Goal: Information Seeking & Learning: Learn about a topic

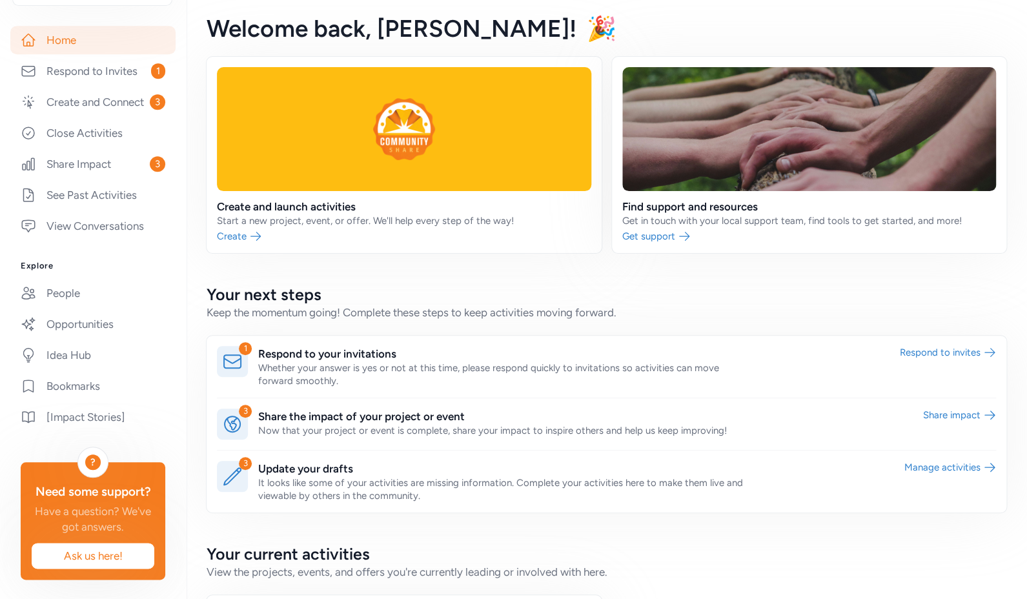
scroll to position [275, 0]
click at [80, 278] on link "People" at bounding box center [92, 292] width 165 height 28
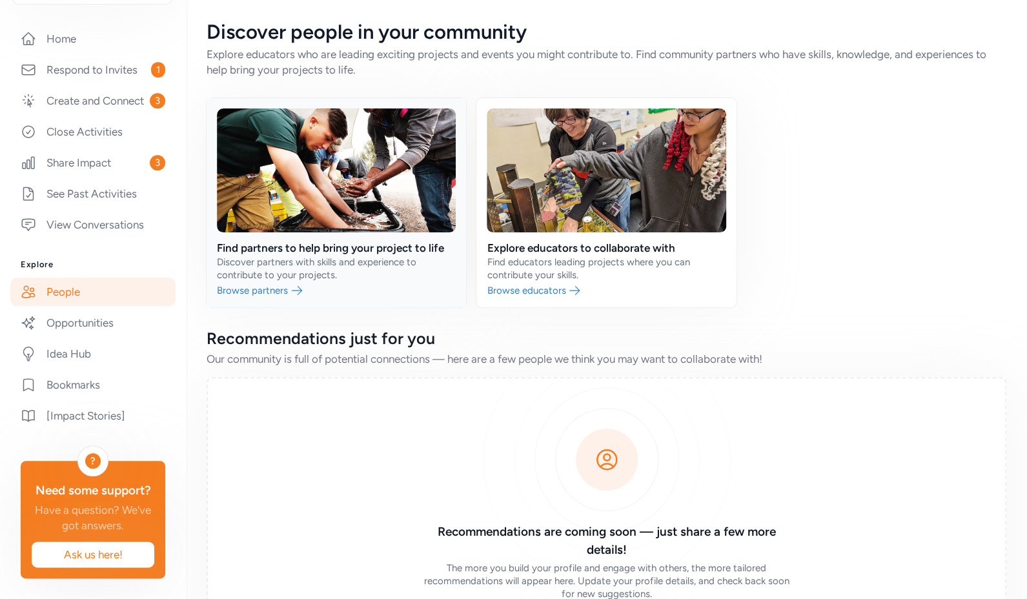
click at [291, 260] on link at bounding box center [337, 202] width 260 height 209
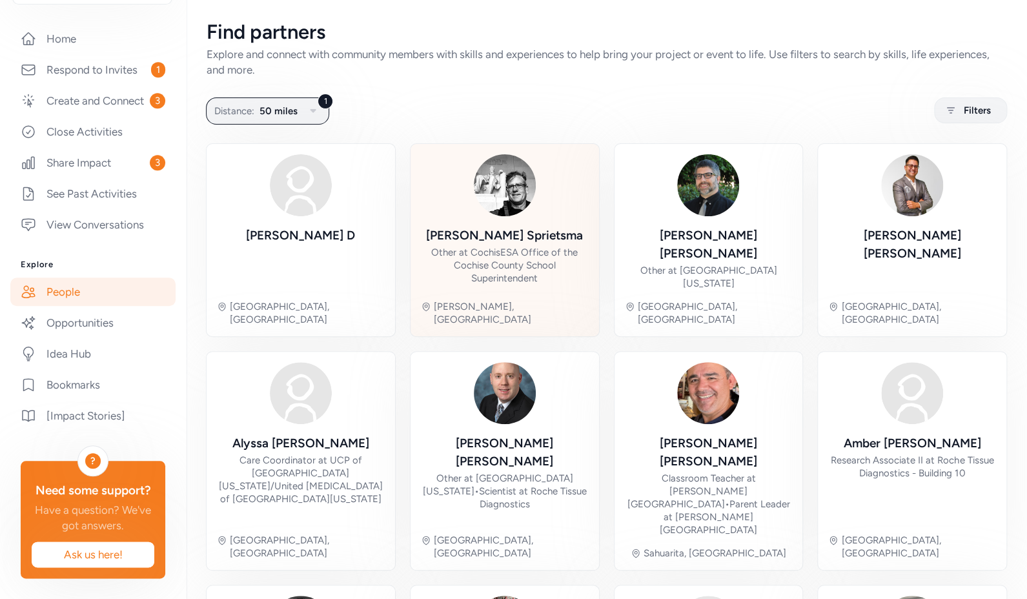
click at [515, 243] on div "Joseph Sepp Sprietsma" at bounding box center [504, 236] width 157 height 18
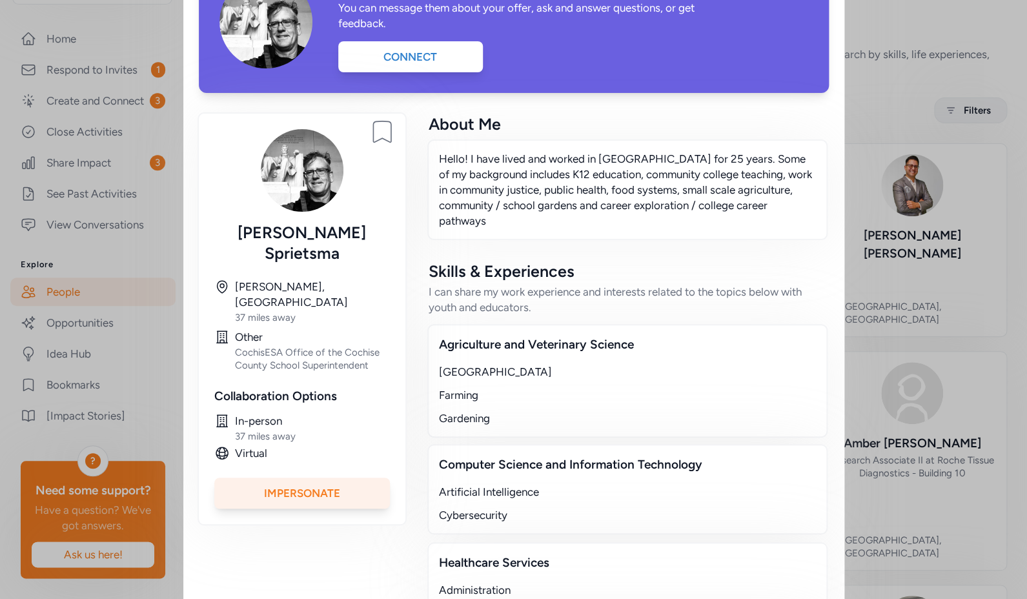
scroll to position [167, 0]
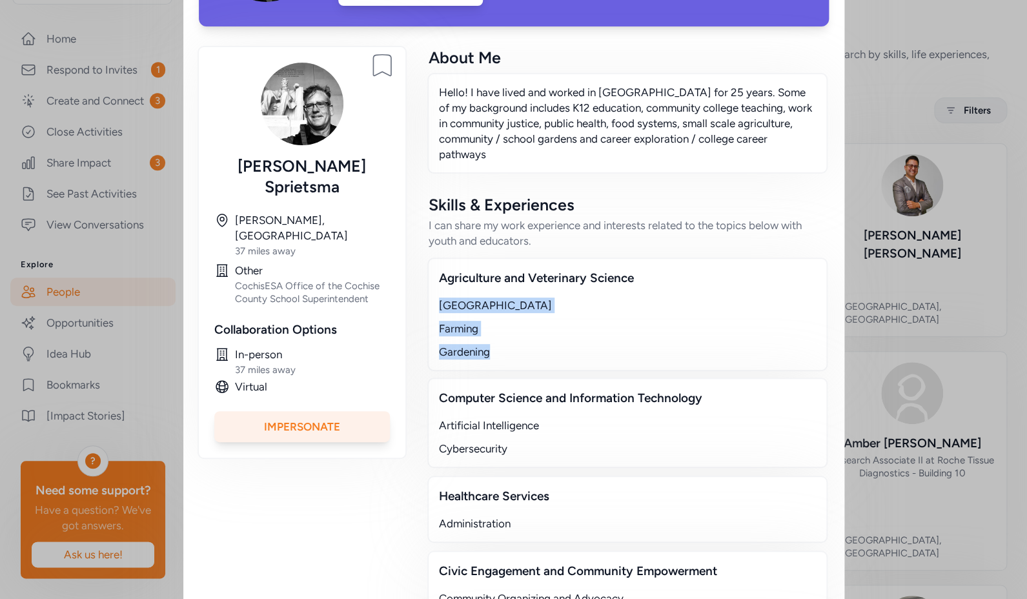
drag, startPoint x: 475, startPoint y: 341, endPoint x: 446, endPoint y: 311, distance: 42.0
click at [439, 309] on div "Community Gardens Farming Gardening" at bounding box center [627, 329] width 377 height 62
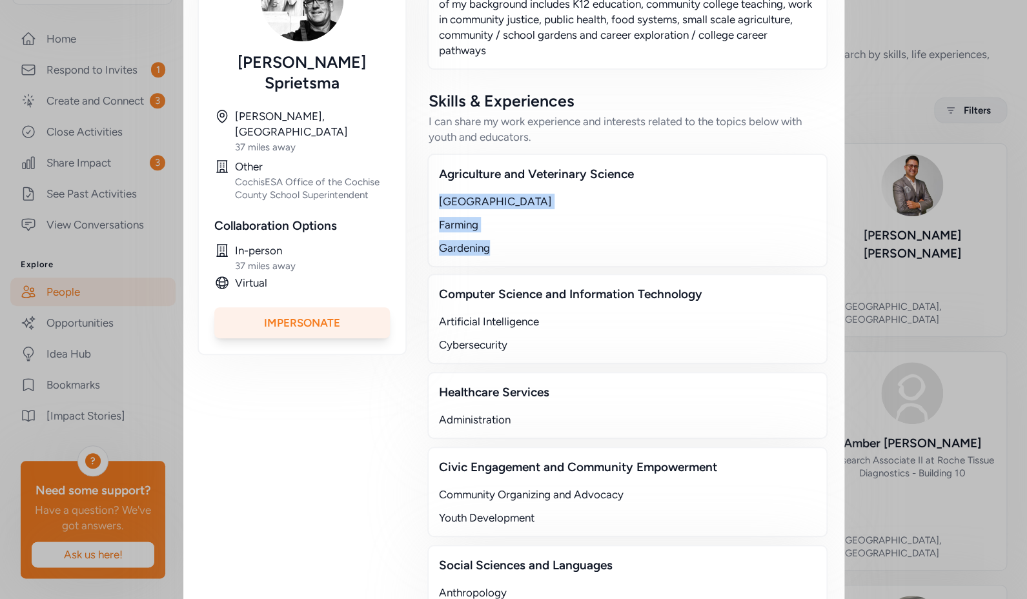
scroll to position [0, 0]
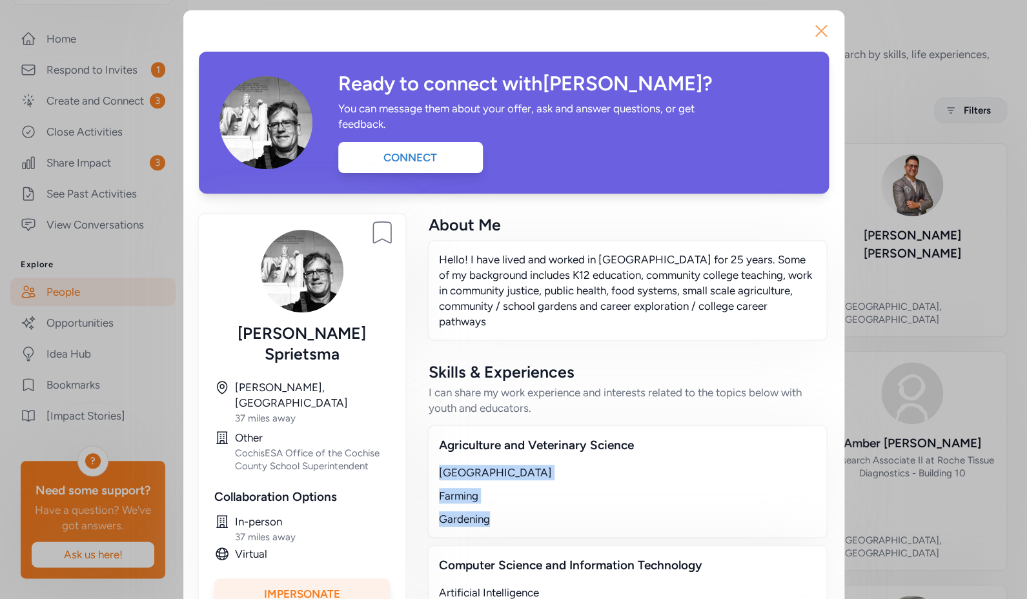
click at [821, 36] on icon "button" at bounding box center [821, 31] width 10 height 10
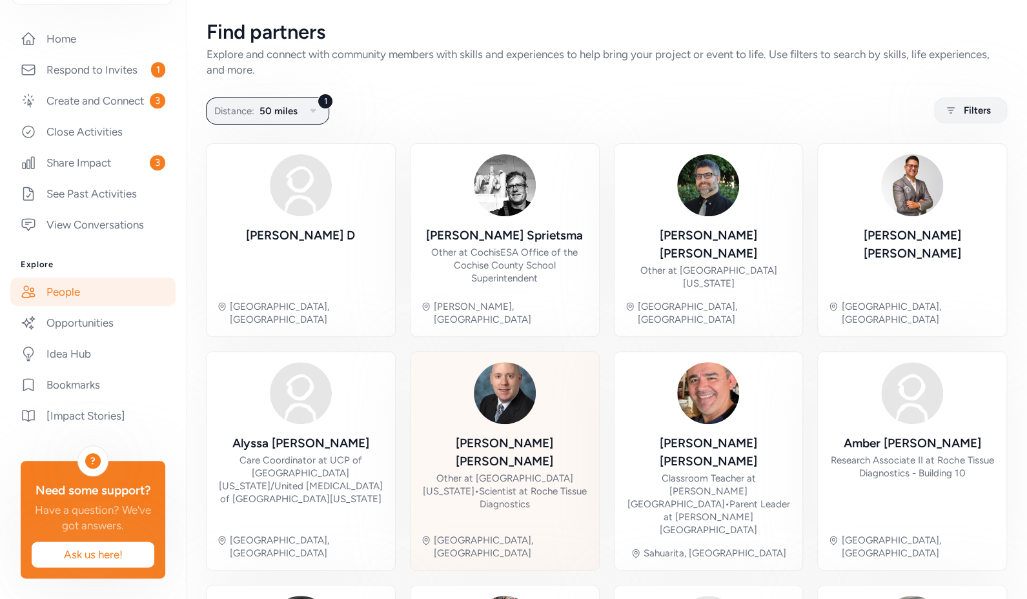
click at [505, 393] on img at bounding box center [505, 393] width 62 height 62
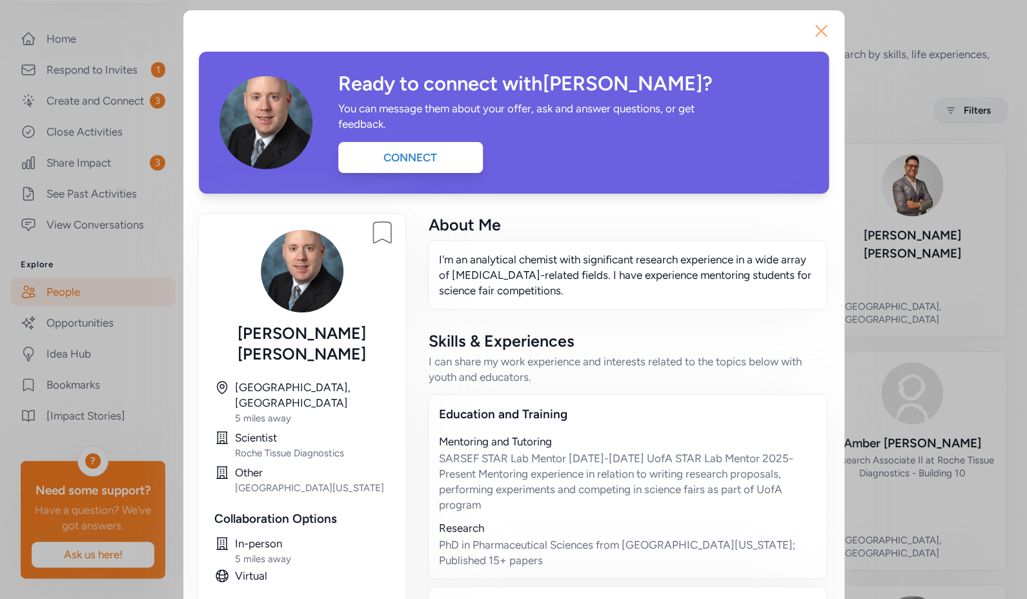
click at [815, 36] on icon "button" at bounding box center [821, 31] width 21 height 21
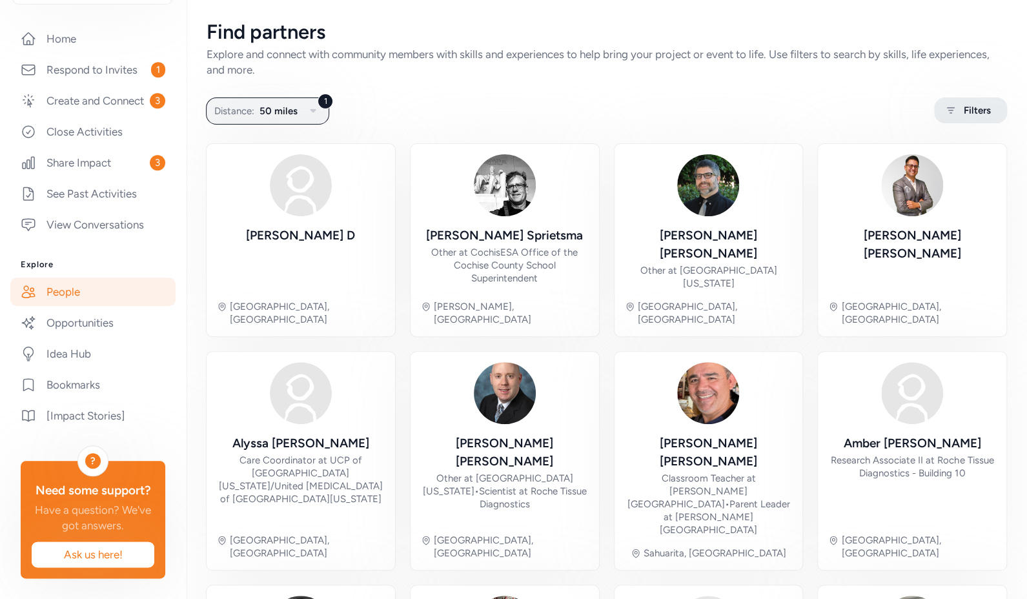
click at [943, 112] on icon at bounding box center [951, 110] width 16 height 15
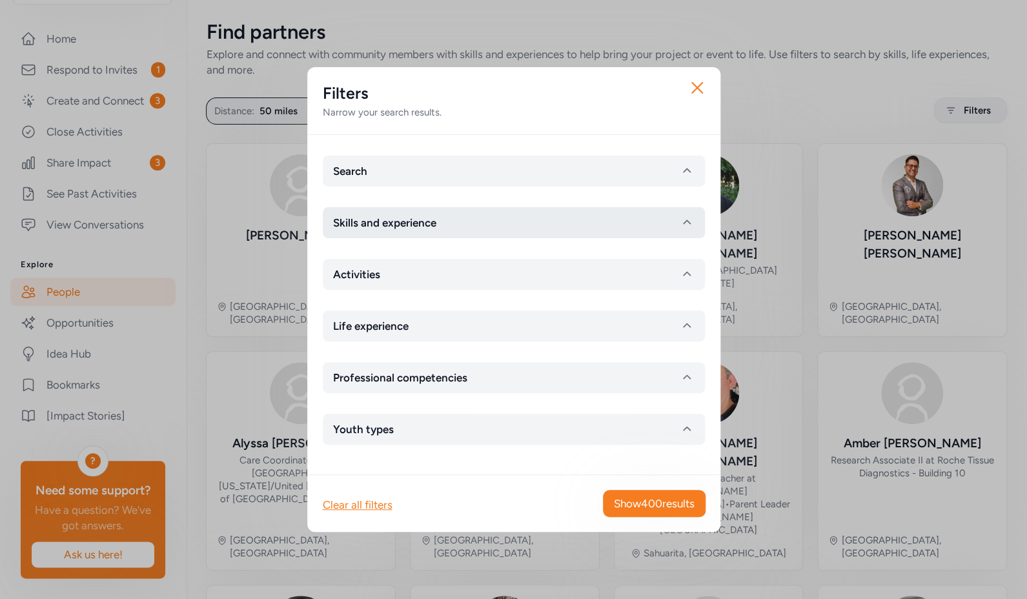
click at [444, 223] on button "Skills and experience" at bounding box center [514, 222] width 382 height 31
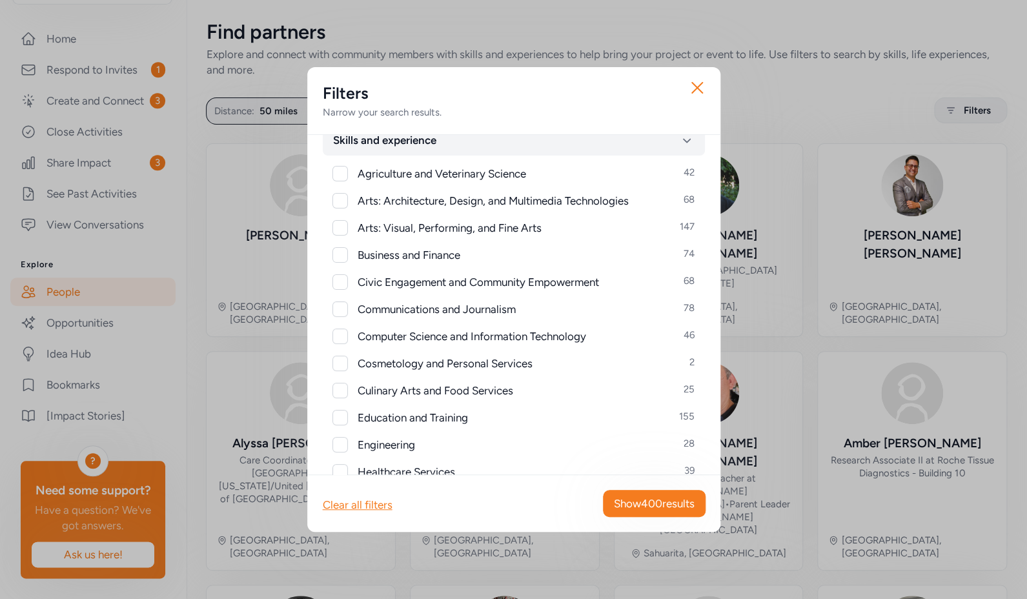
scroll to position [75, 0]
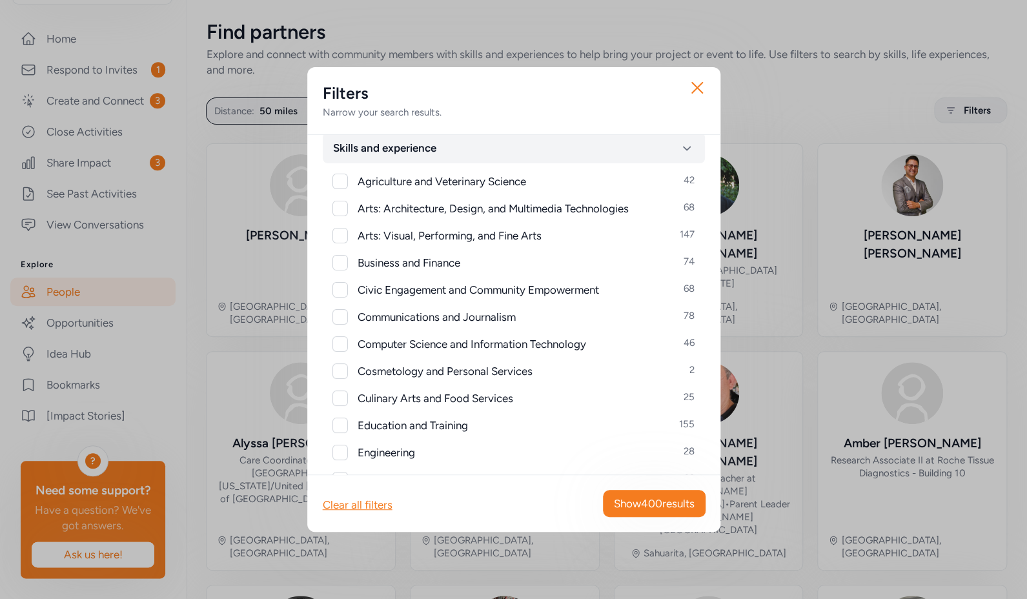
click at [336, 231] on div at bounding box center [339, 235] width 15 height 15
click at [338, 233] on icon at bounding box center [340, 236] width 9 height 8
checkbox input "false"
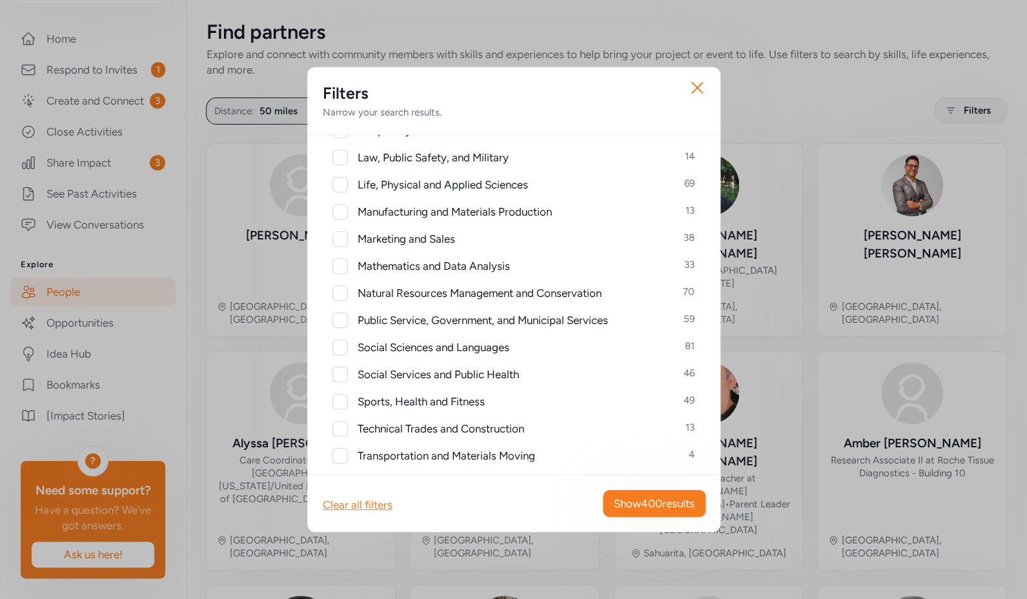
scroll to position [679, 0]
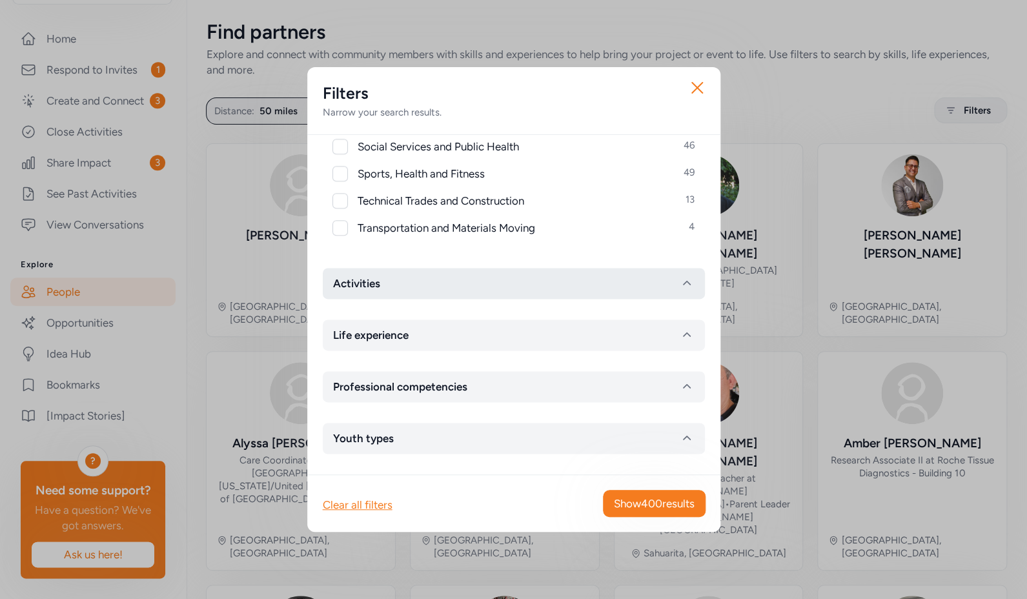
click at [506, 279] on button "Activities" at bounding box center [514, 283] width 382 height 31
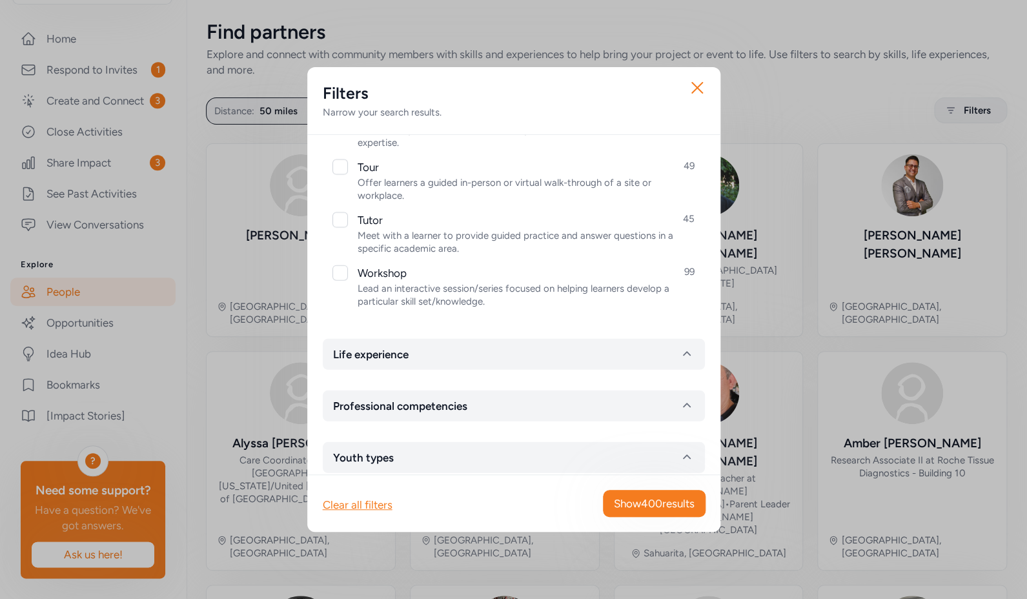
scroll to position [1444, 0]
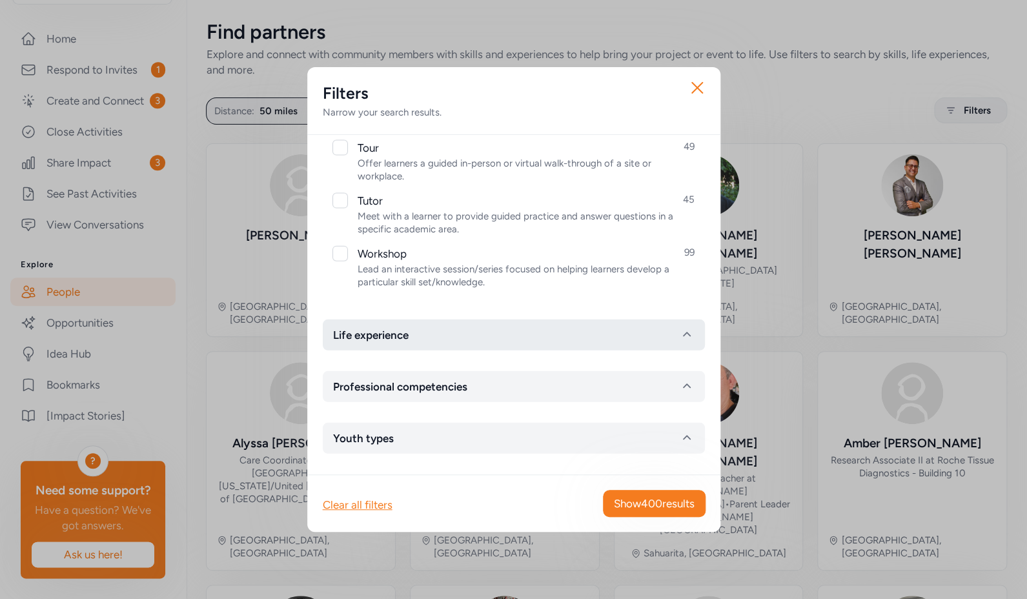
click at [505, 325] on button "Life experience" at bounding box center [514, 335] width 382 height 31
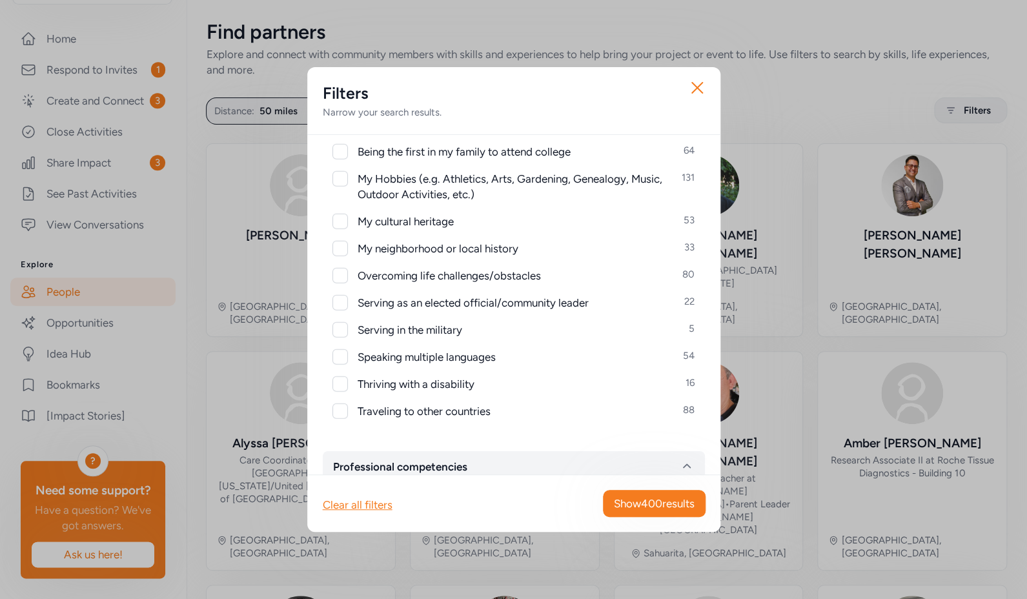
scroll to position [1741, 0]
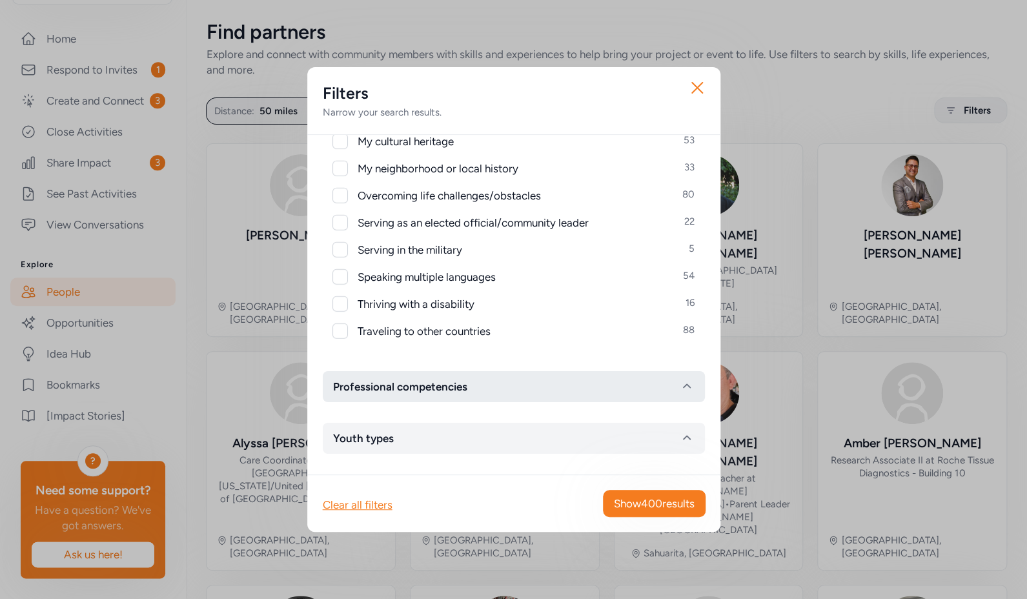
click at [537, 380] on button "Professional competencies" at bounding box center [514, 386] width 382 height 31
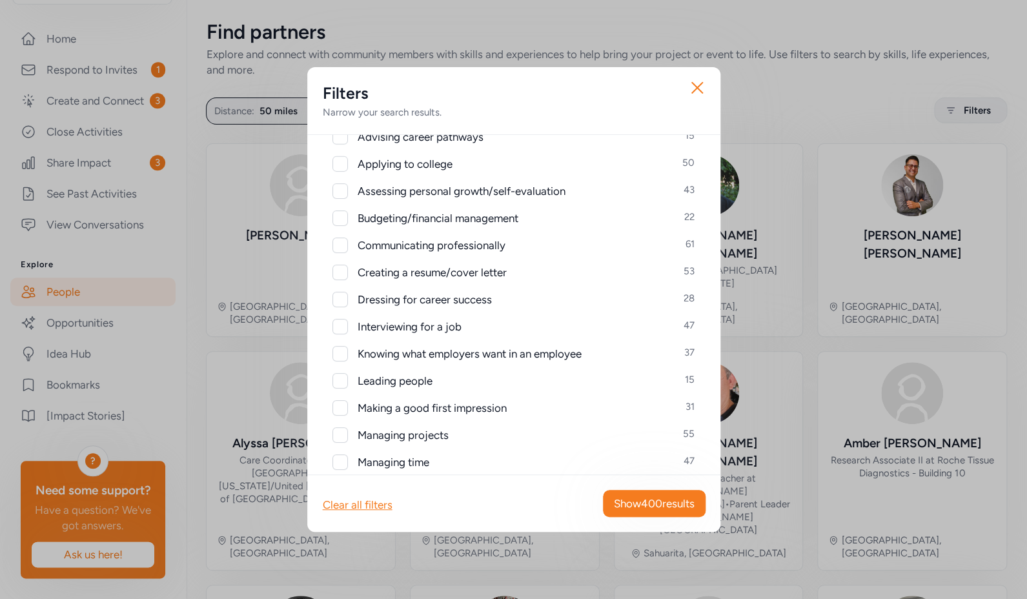
scroll to position [2016, 0]
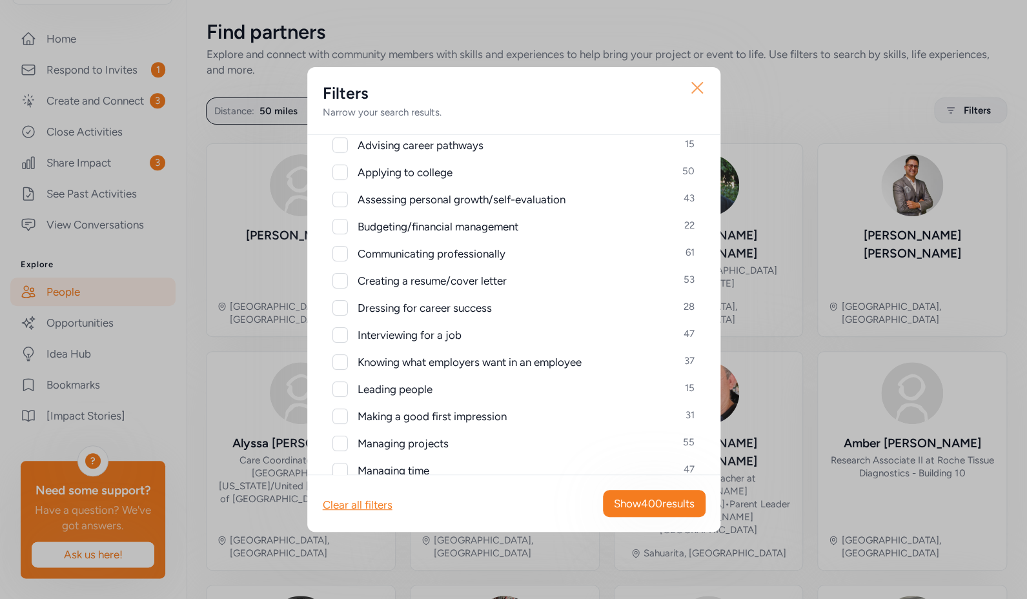
click at [700, 85] on icon "button" at bounding box center [697, 88] width 10 height 10
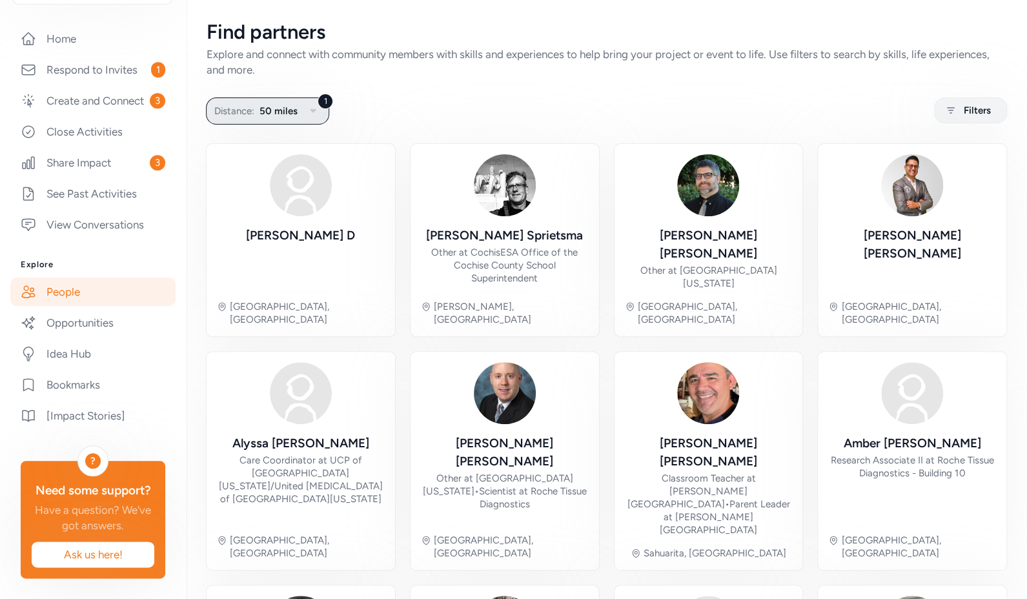
drag, startPoint x: 289, startPoint y: 115, endPoint x: 267, endPoint y: 116, distance: 22.0
click at [289, 114] on span "50 miles" at bounding box center [279, 110] width 38 height 15
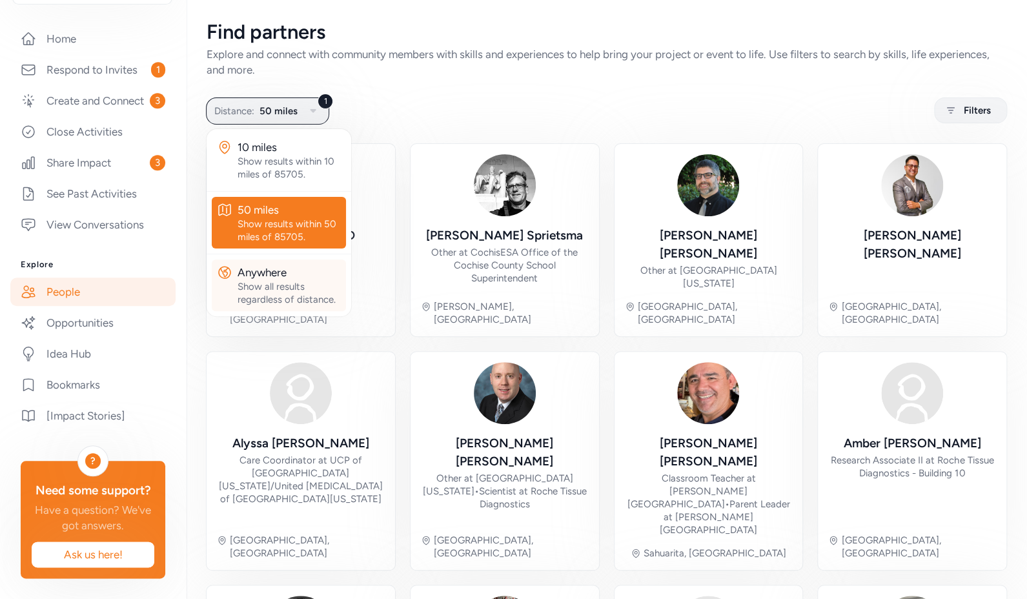
click at [300, 278] on div "Anywhere" at bounding box center [289, 272] width 103 height 15
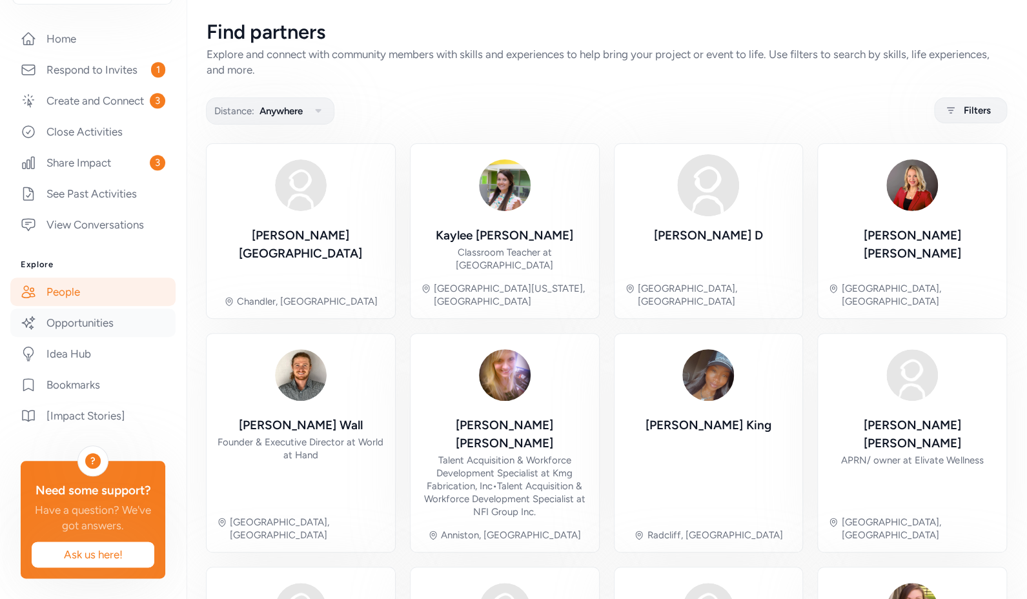
click at [85, 309] on link "Opportunities" at bounding box center [92, 323] width 165 height 28
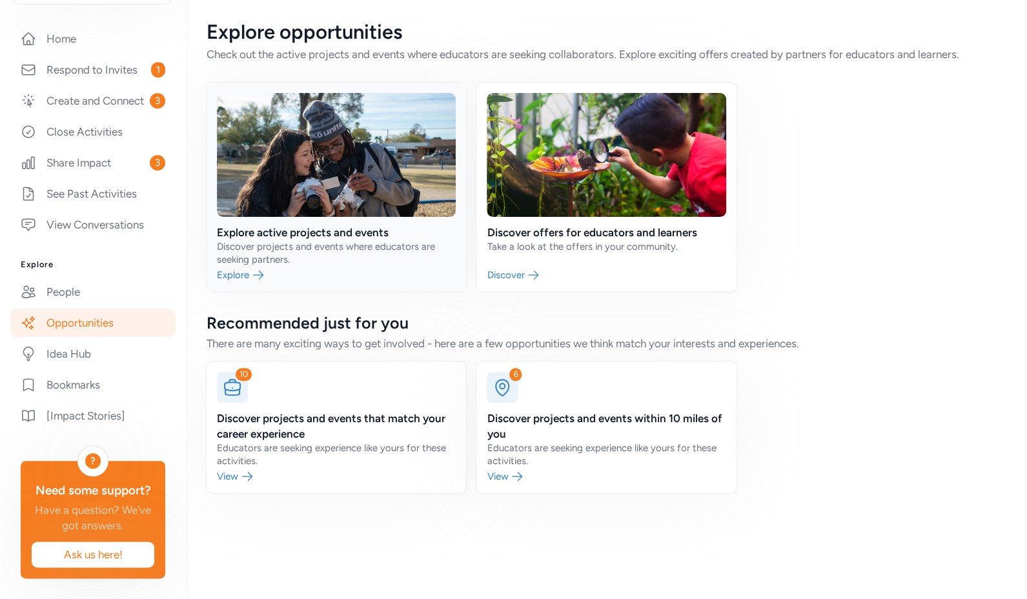
click at [285, 241] on link at bounding box center [337, 187] width 260 height 209
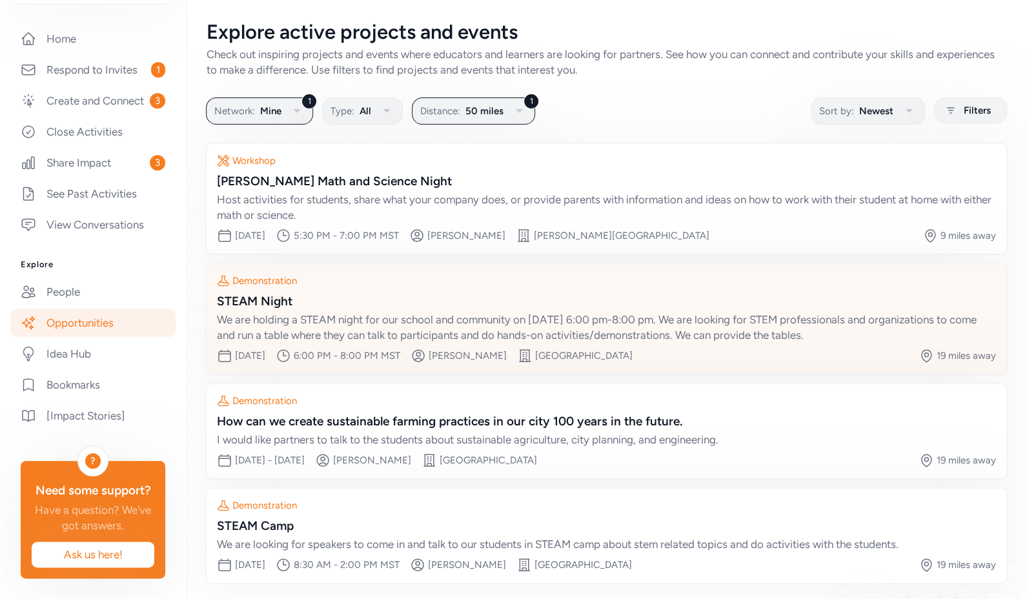
scroll to position [50, 0]
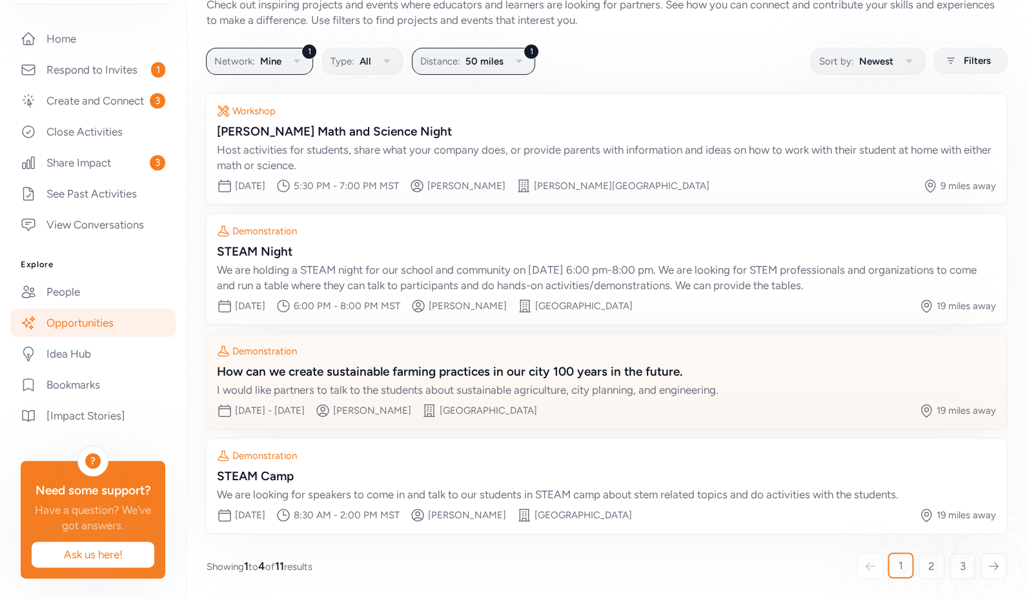
click at [436, 376] on div "How can we create sustainable farming practices in our city 100 years in the fu…" at bounding box center [606, 372] width 779 height 18
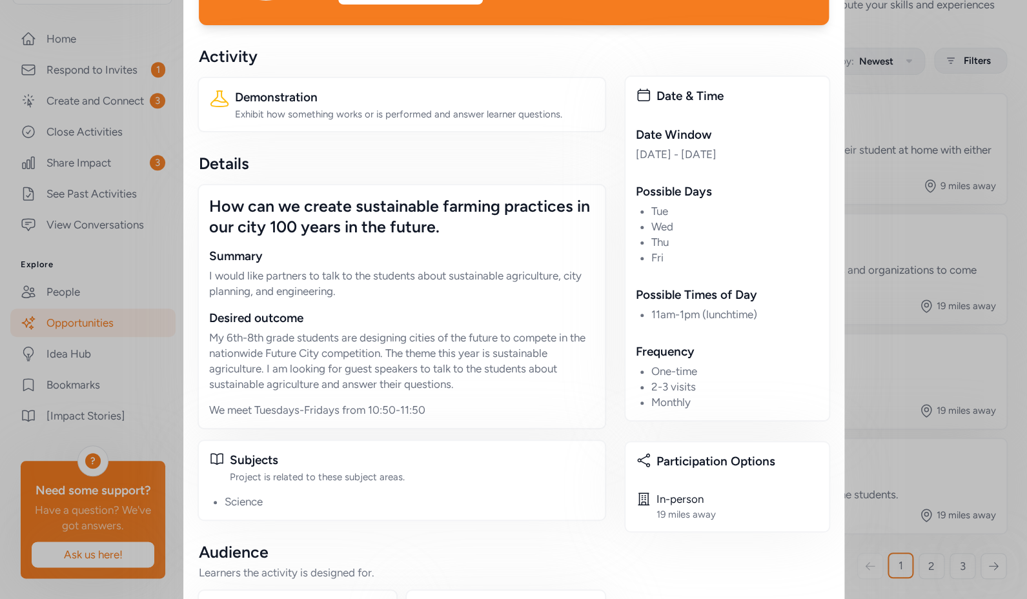
scroll to position [177, 0]
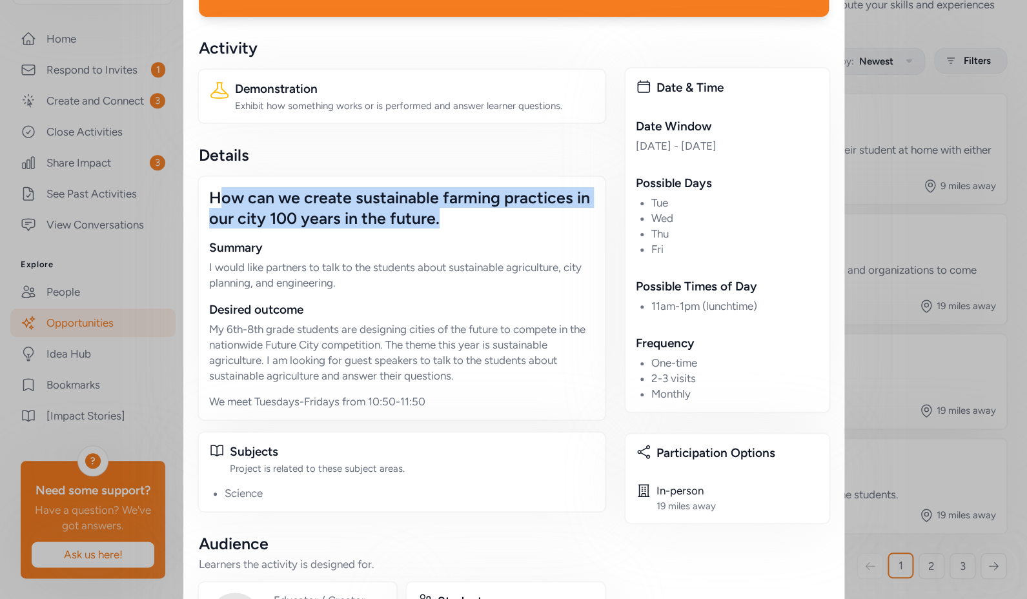
drag, startPoint x: 447, startPoint y: 227, endPoint x: 212, endPoint y: 188, distance: 238.2
click at [212, 188] on div "How can we create sustainable farming practices in our city 100 years in the fu…" at bounding box center [401, 207] width 385 height 41
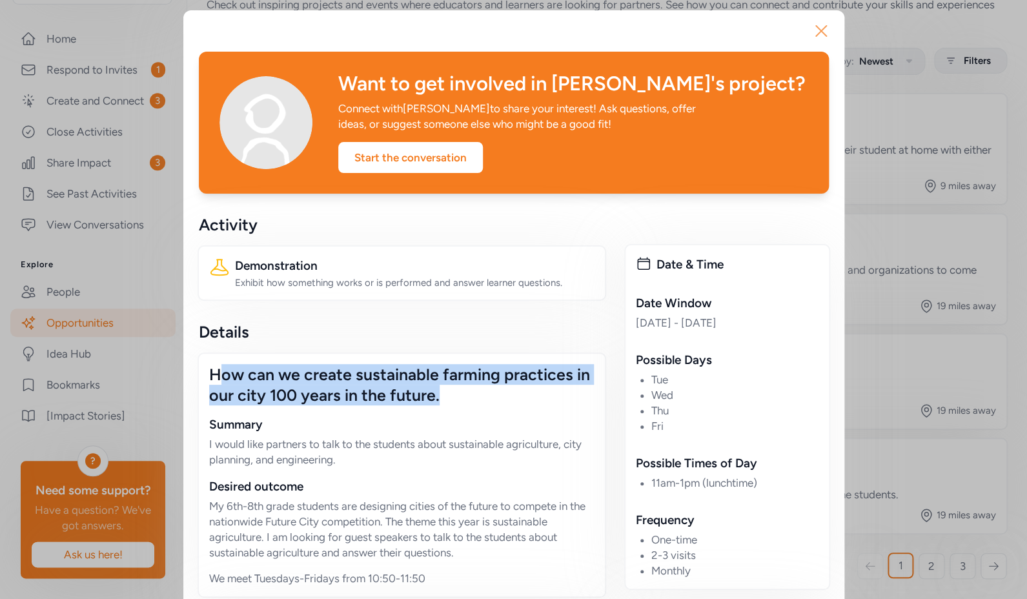
click at [816, 30] on icon "button" at bounding box center [821, 31] width 21 height 21
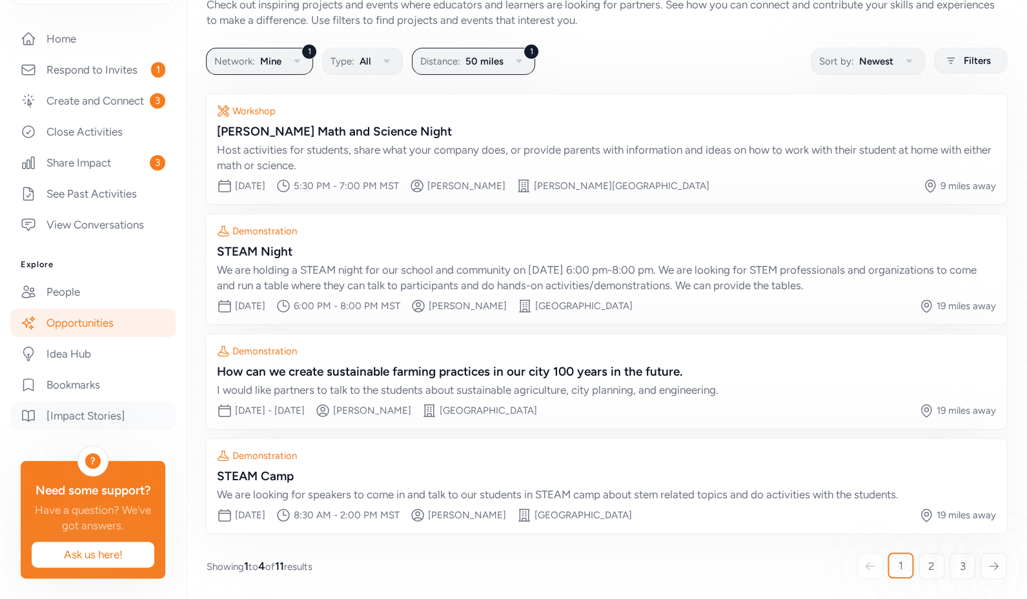
click at [98, 402] on link "[Impact Stories]" at bounding box center [92, 416] width 165 height 28
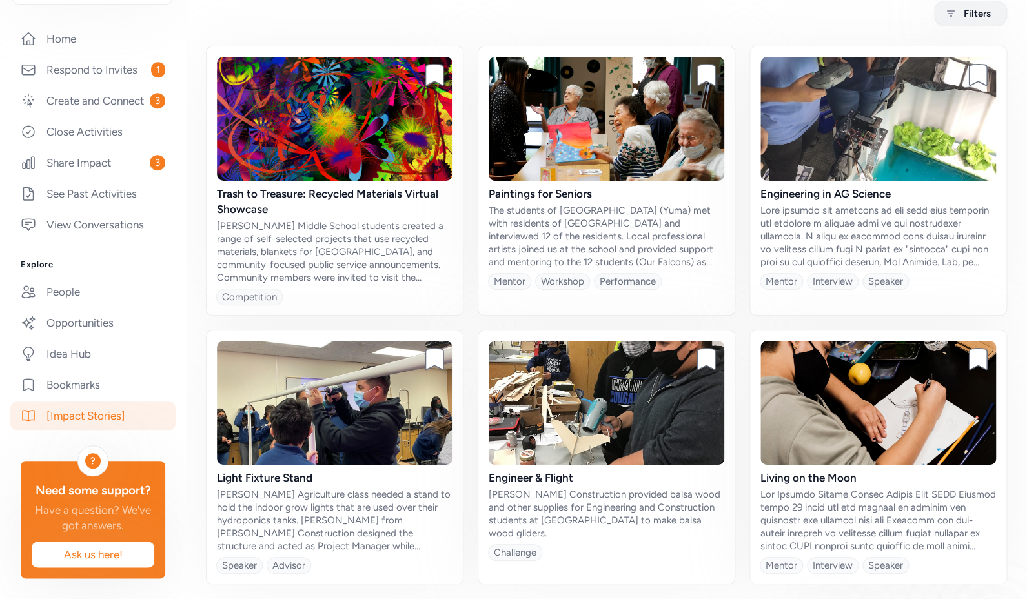
scroll to position [105, 0]
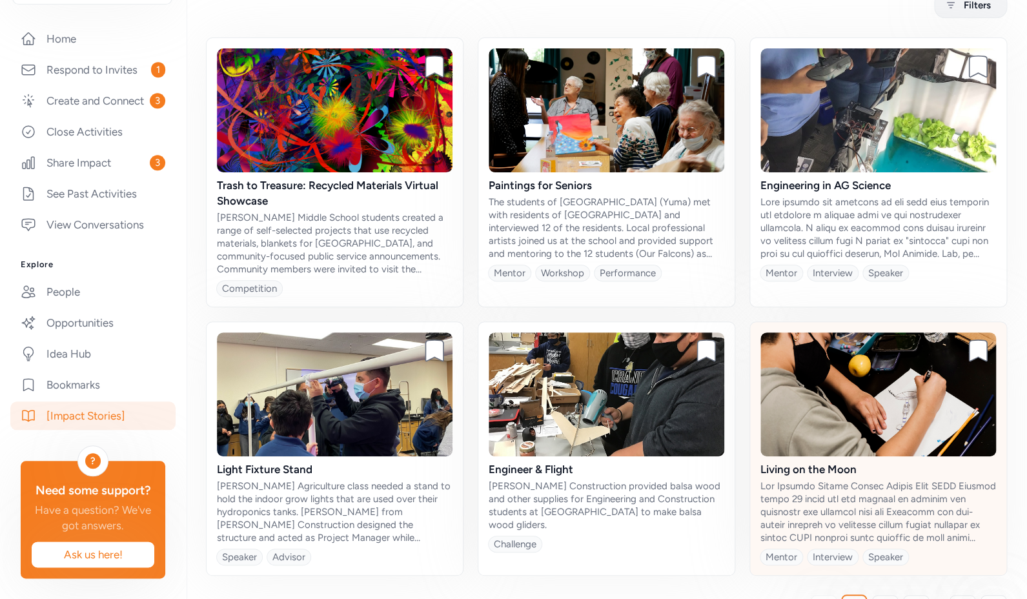
click at [835, 420] on img at bounding box center [879, 394] width 236 height 124
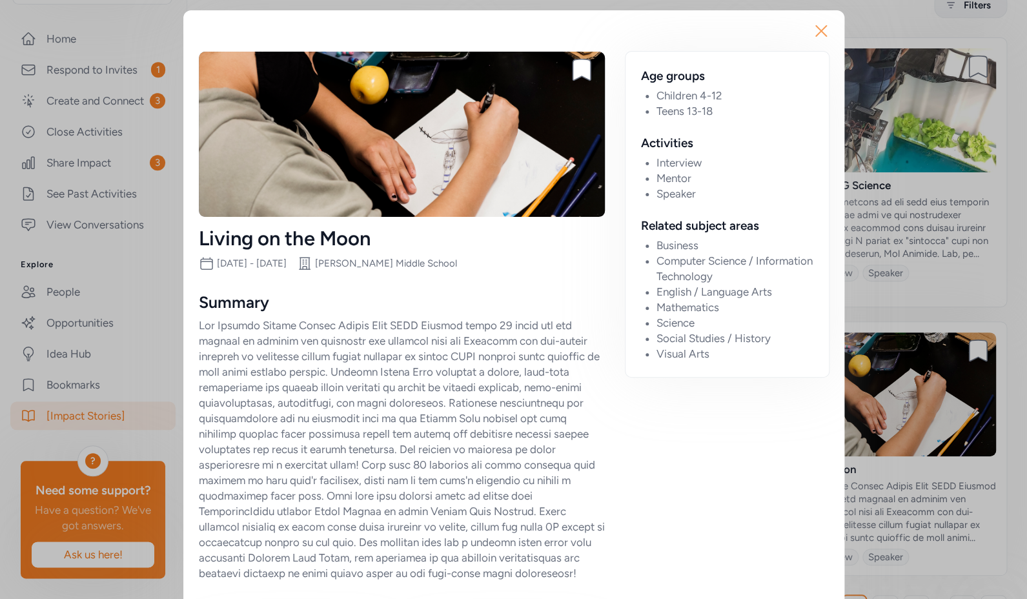
click at [818, 30] on icon "button" at bounding box center [821, 31] width 10 height 10
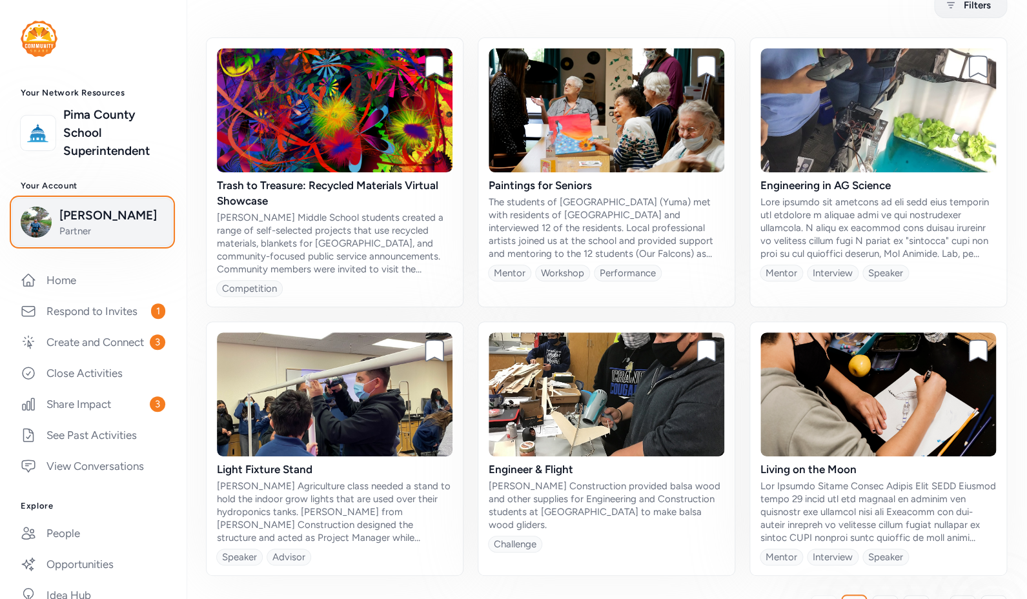
click at [112, 220] on span "Josh Schachter" at bounding box center [111, 216] width 105 height 18
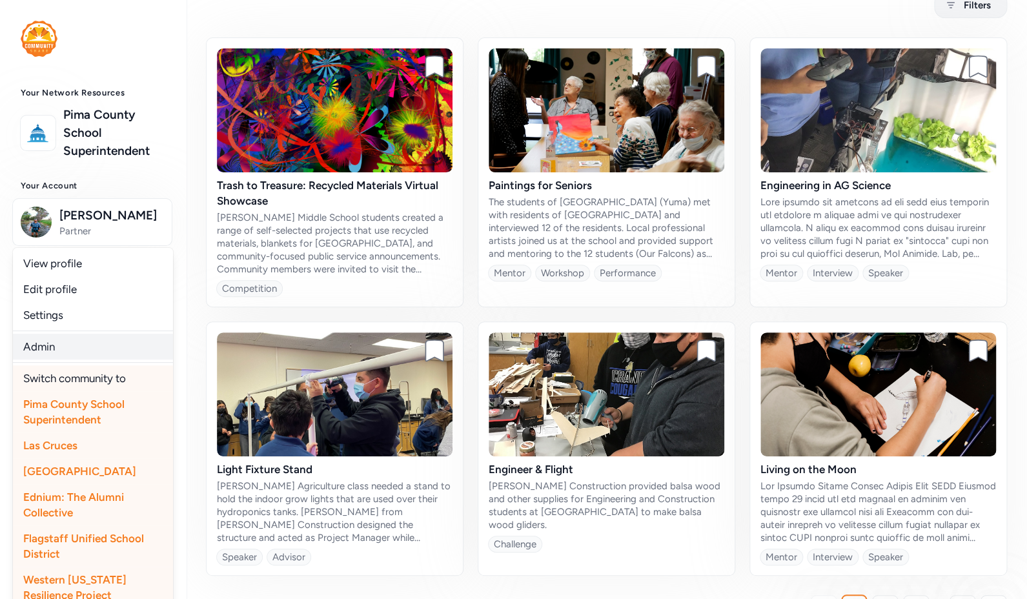
click at [58, 349] on link "Admin" at bounding box center [93, 347] width 160 height 26
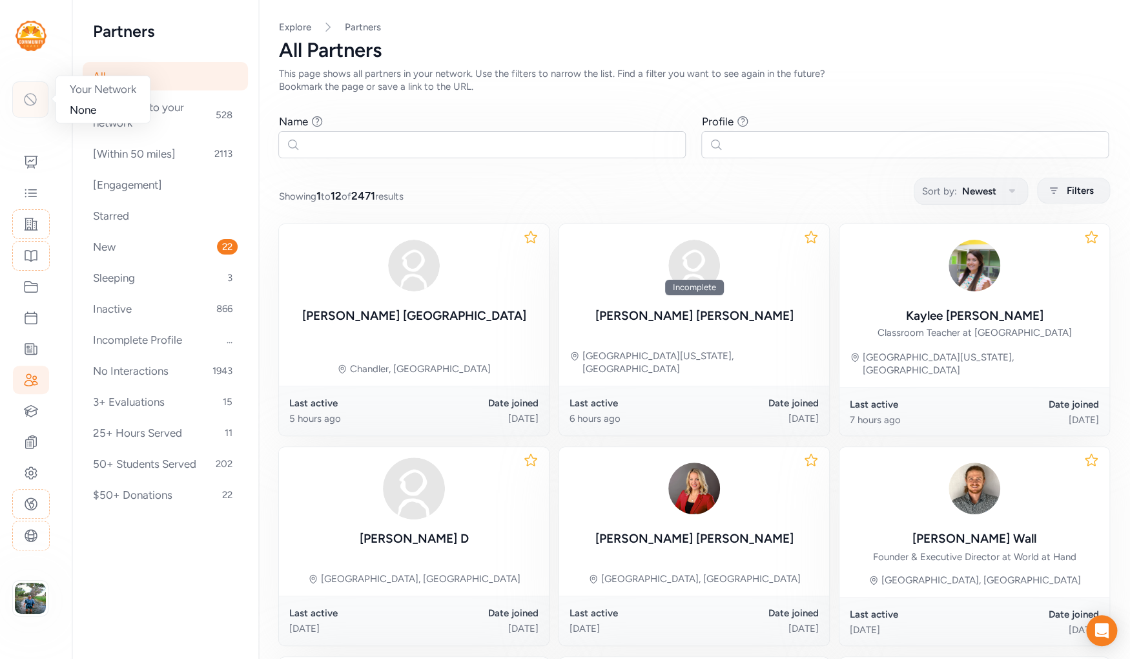
click at [32, 101] on icon at bounding box center [30, 99] width 15 height 15
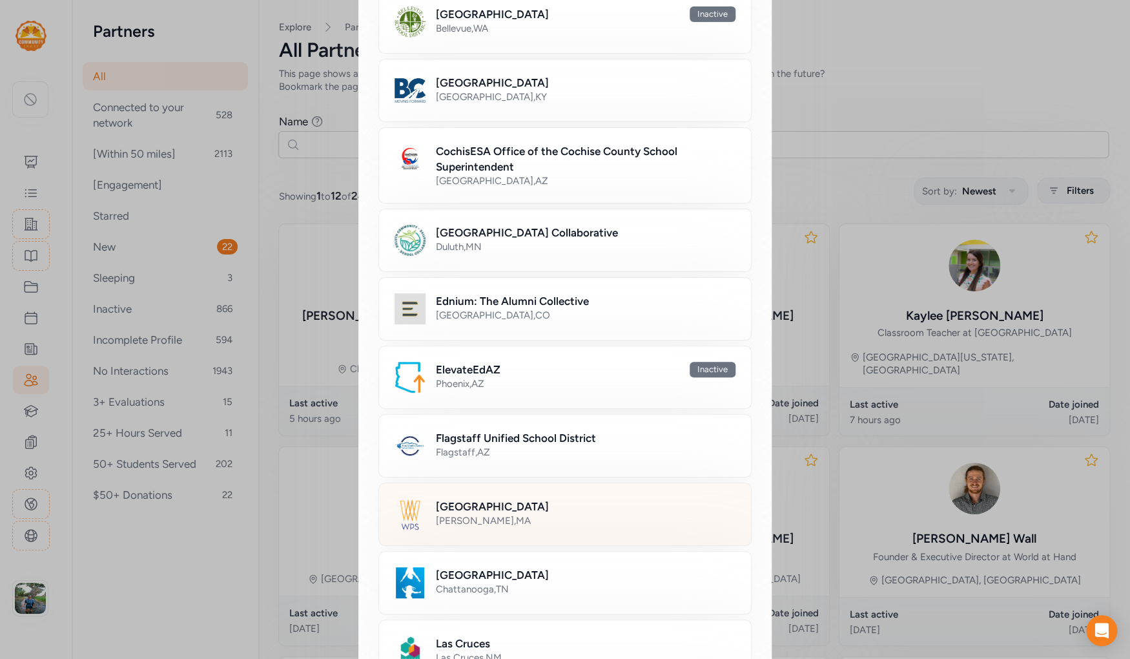
scroll to position [320, 0]
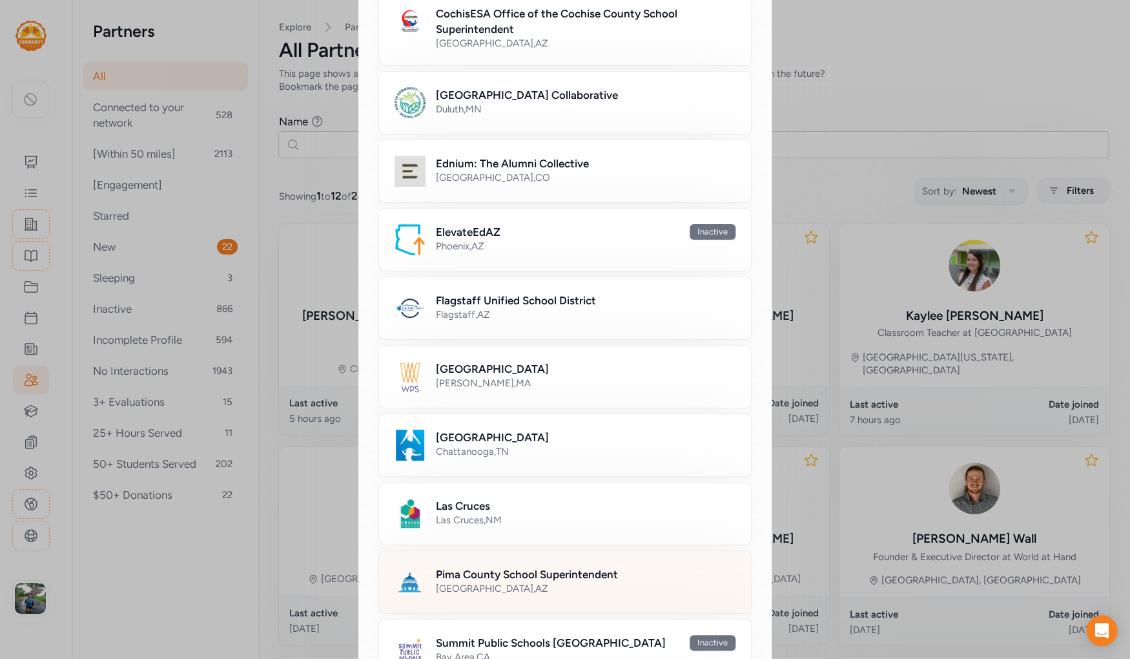
click at [489, 591] on div "Pima County School Superintendent [GEOGRAPHIC_DATA] , [GEOGRAPHIC_DATA]" at bounding box center [564, 581] width 373 height 63
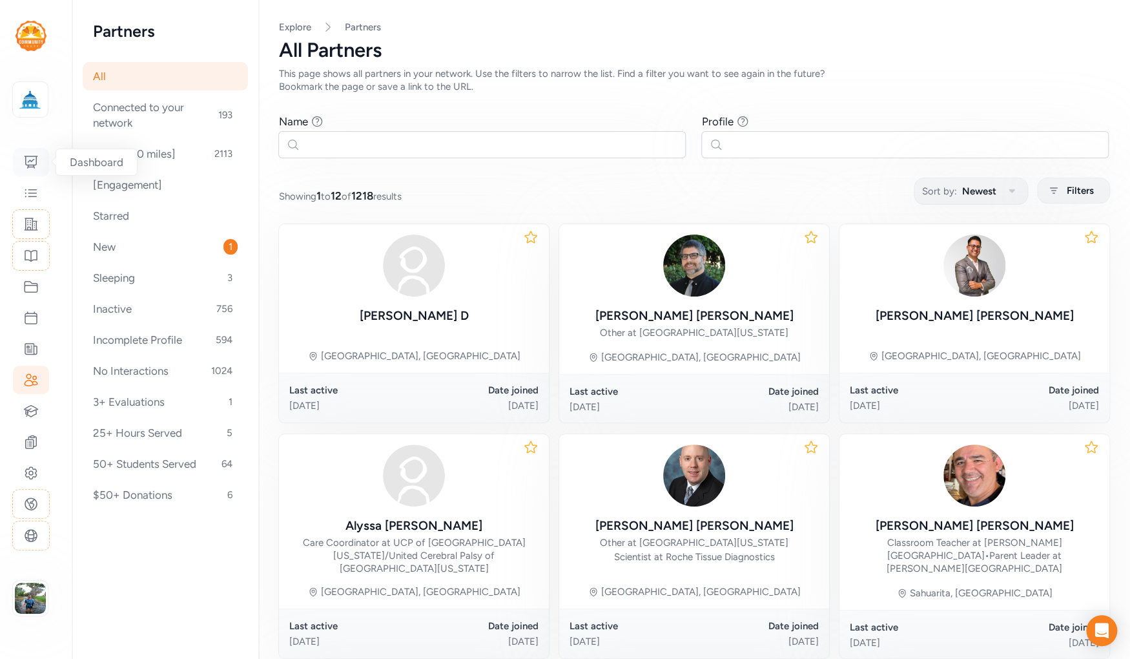
click at [28, 158] on icon at bounding box center [30, 161] width 15 height 15
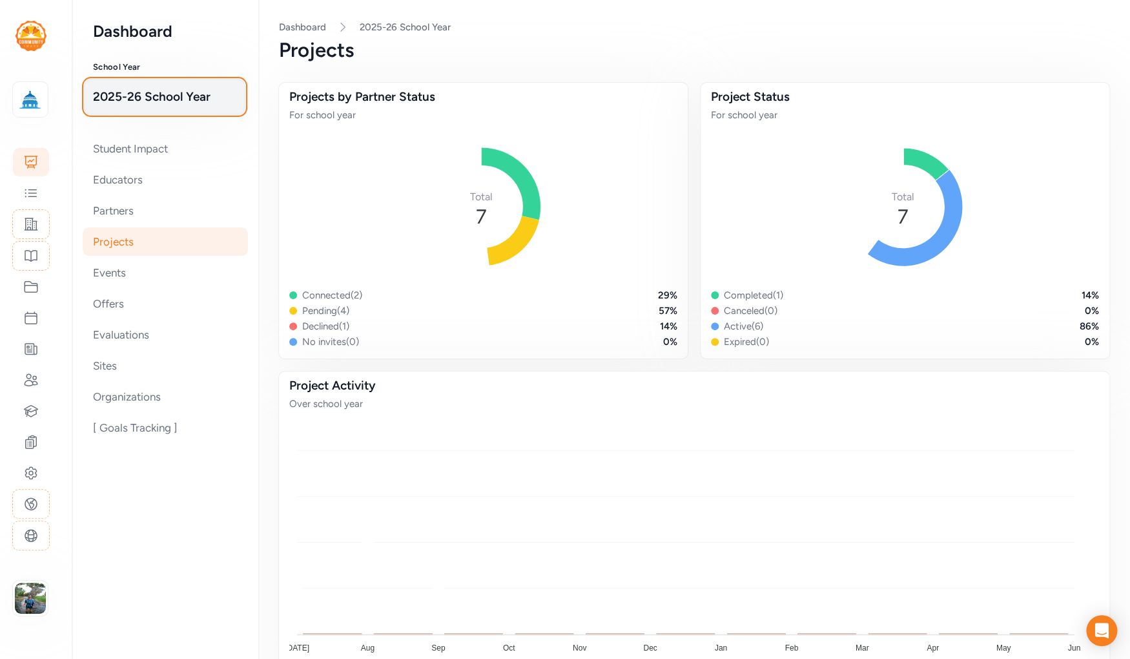
click at [143, 101] on span "2025-26 School Year" at bounding box center [164, 97] width 143 height 18
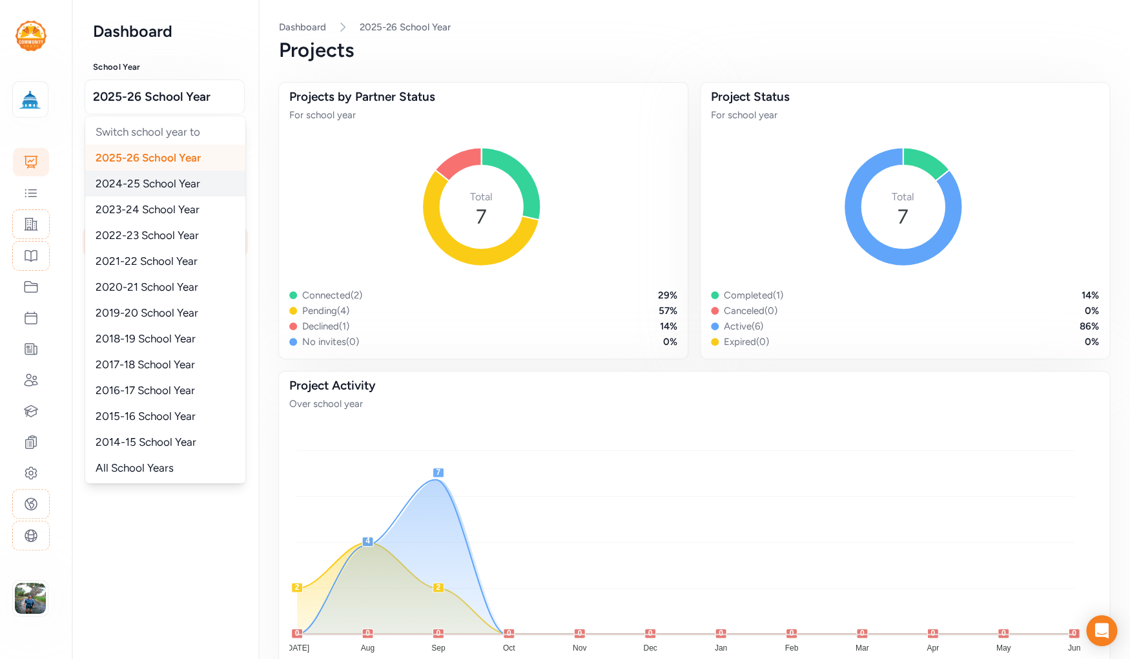
click at [139, 179] on span "2024-25 School Year" at bounding box center [148, 183] width 105 height 13
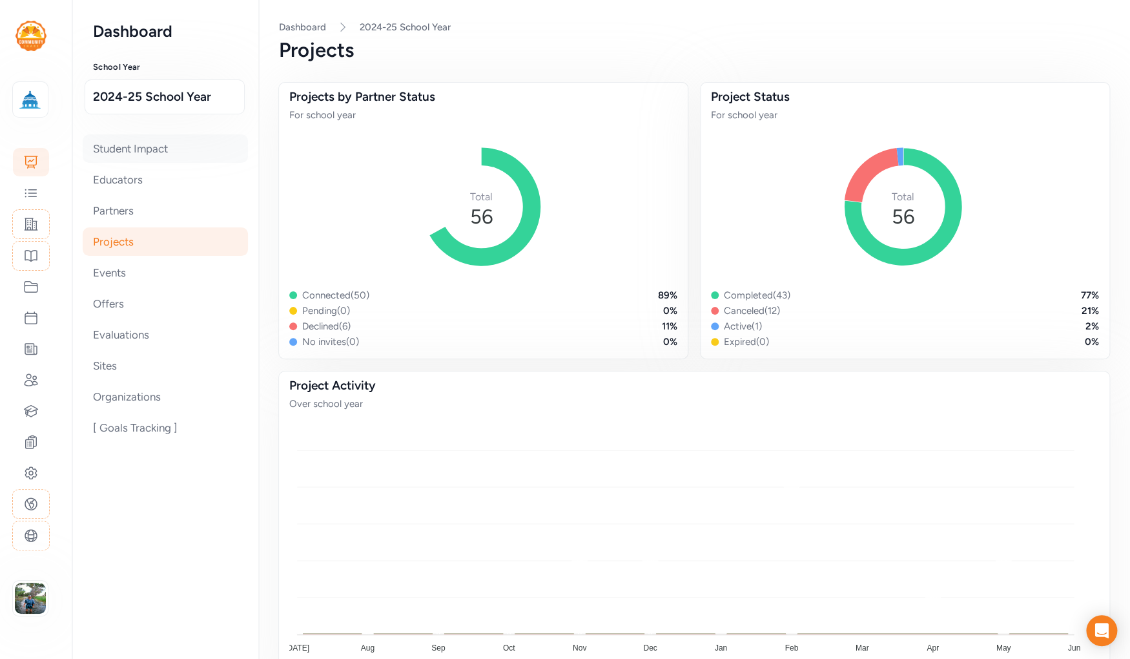
click at [180, 156] on div "Student Impact" at bounding box center [165, 148] width 165 height 28
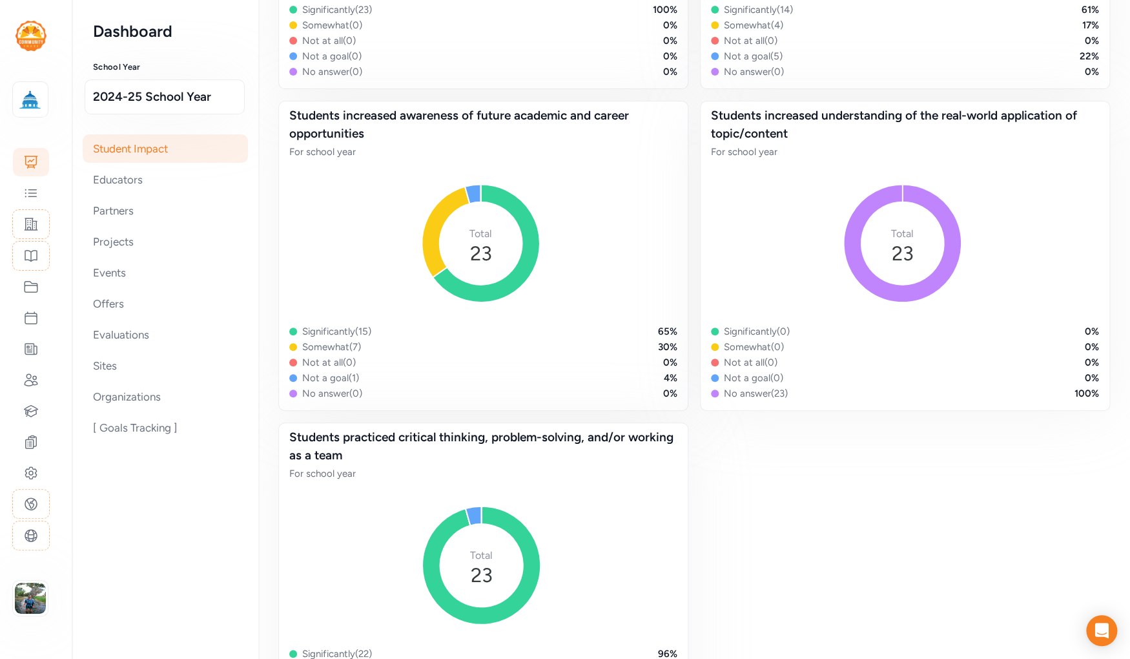
scroll to position [964, 0]
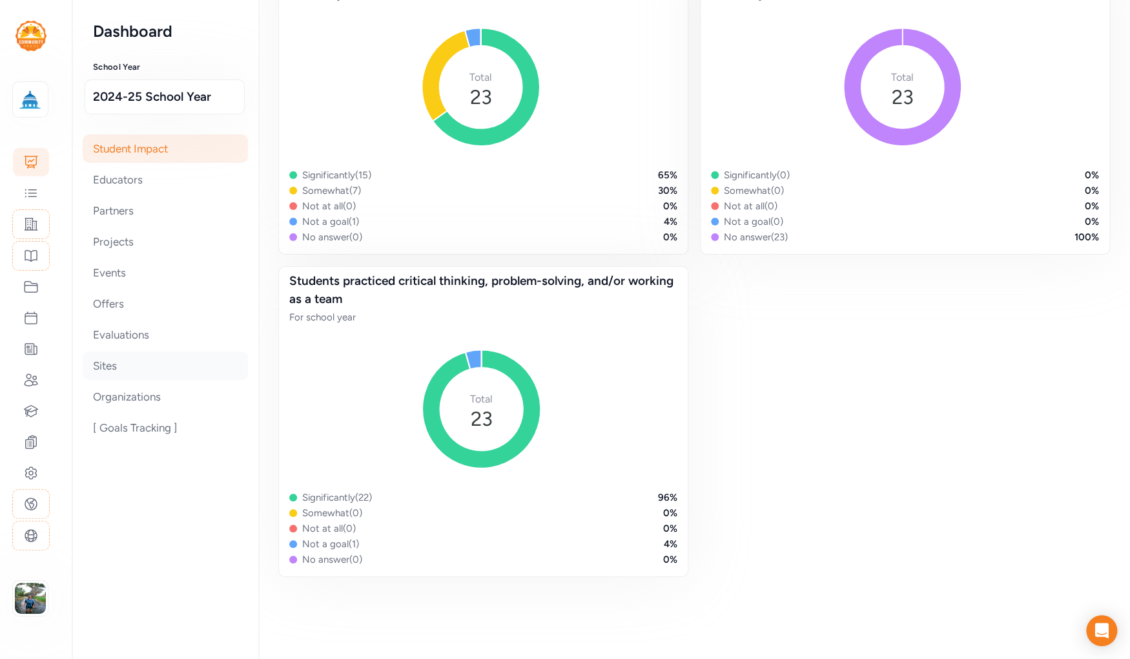
click at [144, 361] on div "Sites" at bounding box center [165, 365] width 165 height 28
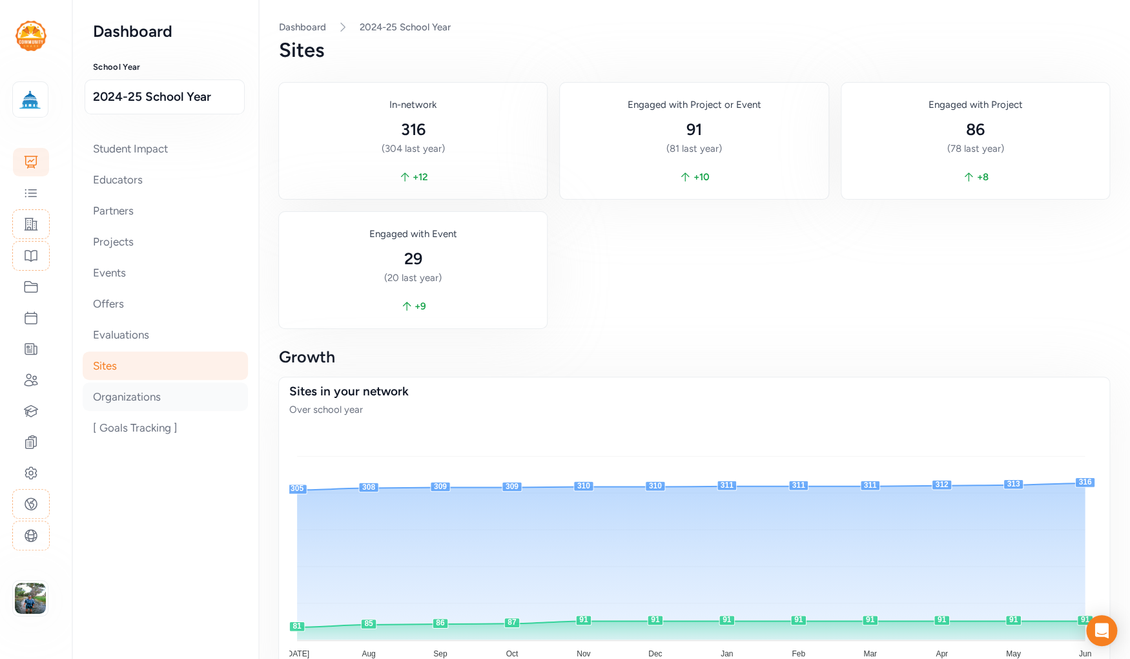
click at [127, 393] on div "Organizations" at bounding box center [165, 396] width 165 height 28
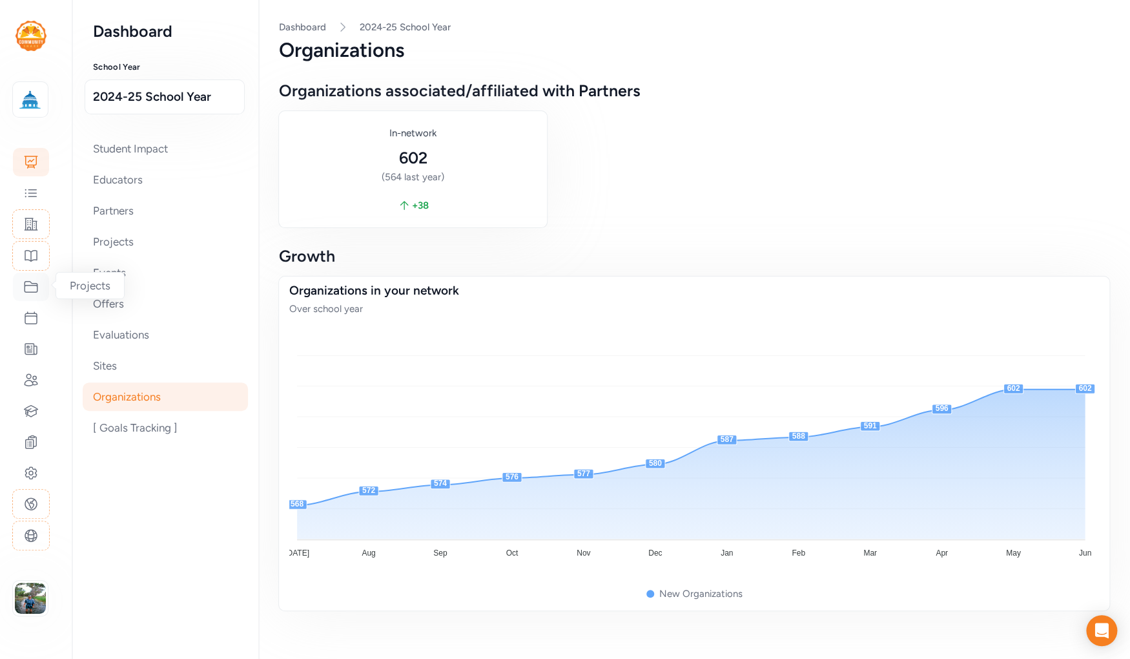
click at [33, 286] on icon at bounding box center [30, 286] width 15 height 15
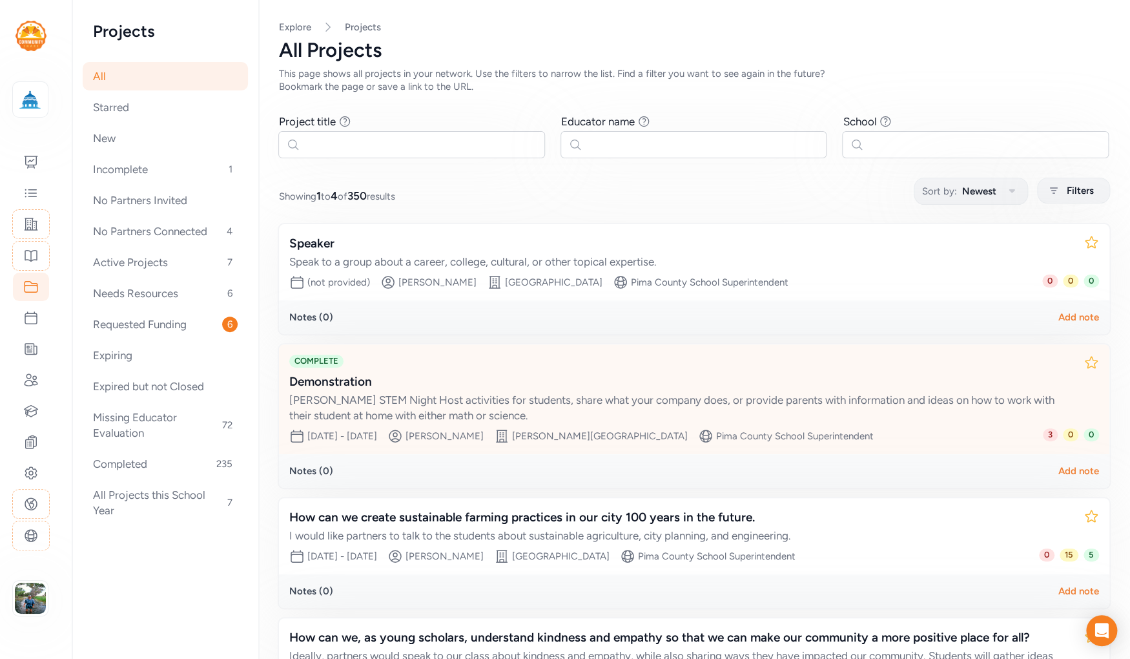
scroll to position [149, 0]
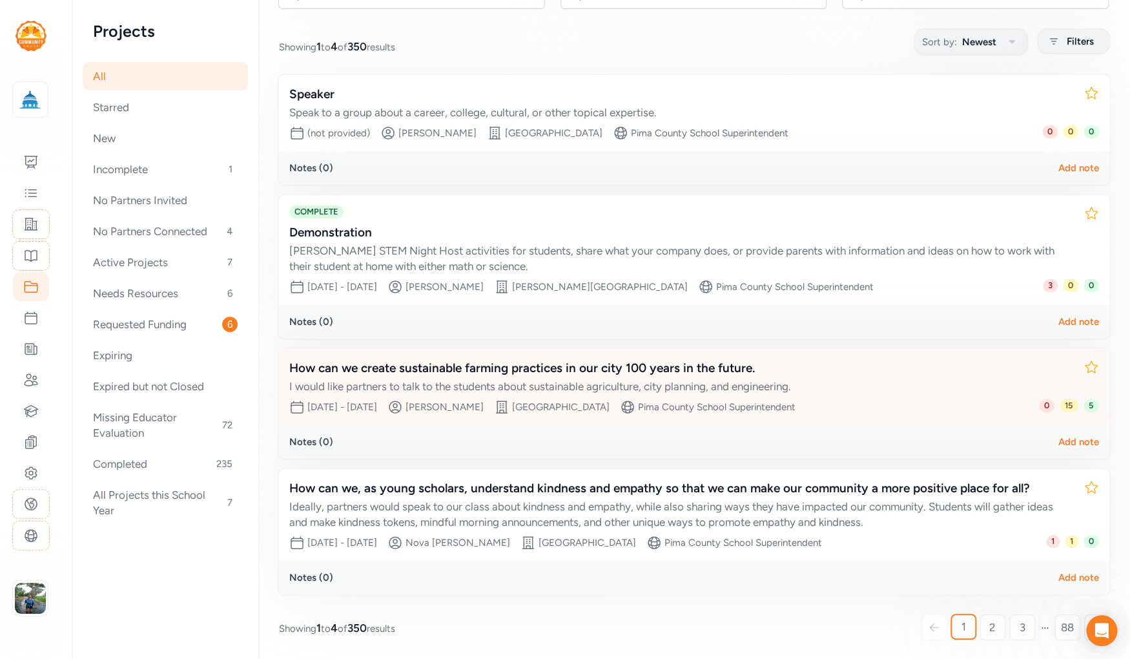
click at [519, 366] on div "How can we create sustainable farming practices in our city 100 years in the fu…" at bounding box center [681, 368] width 784 height 18
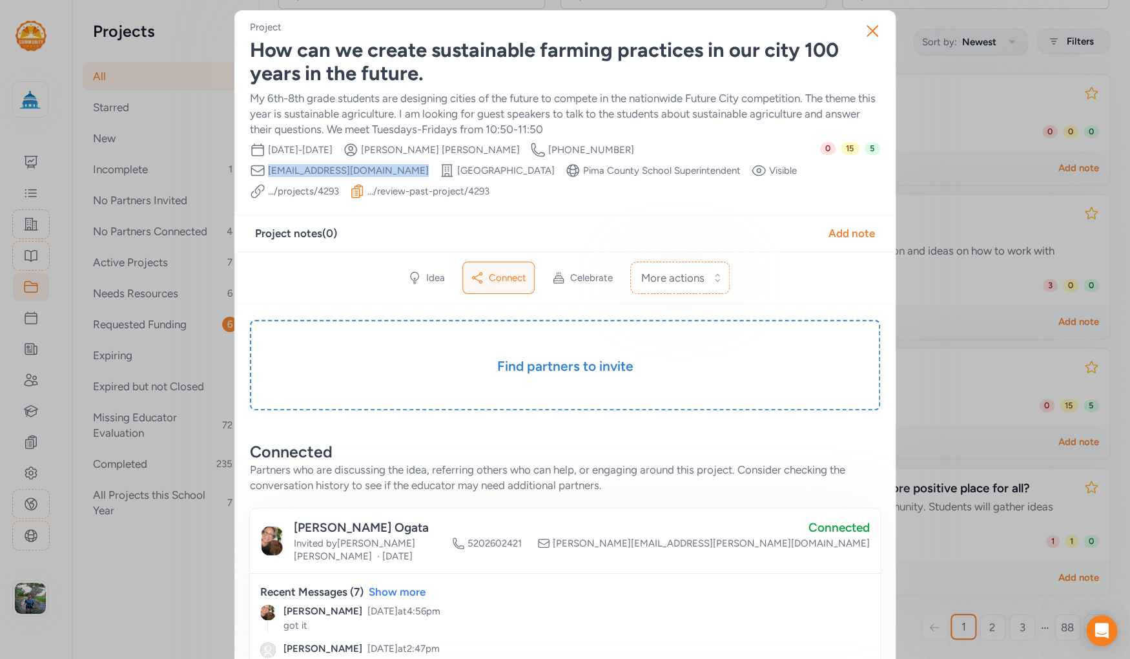
drag, startPoint x: 881, startPoint y: 160, endPoint x: 830, endPoint y: 159, distance: 51.7
click at [850, 173] on div "0 15 5" at bounding box center [850, 170] width 60 height 57
drag, startPoint x: 873, startPoint y: 156, endPoint x: 861, endPoint y: 146, distance: 15.1
click at [861, 146] on div "0 15 5" at bounding box center [850, 170] width 60 height 57
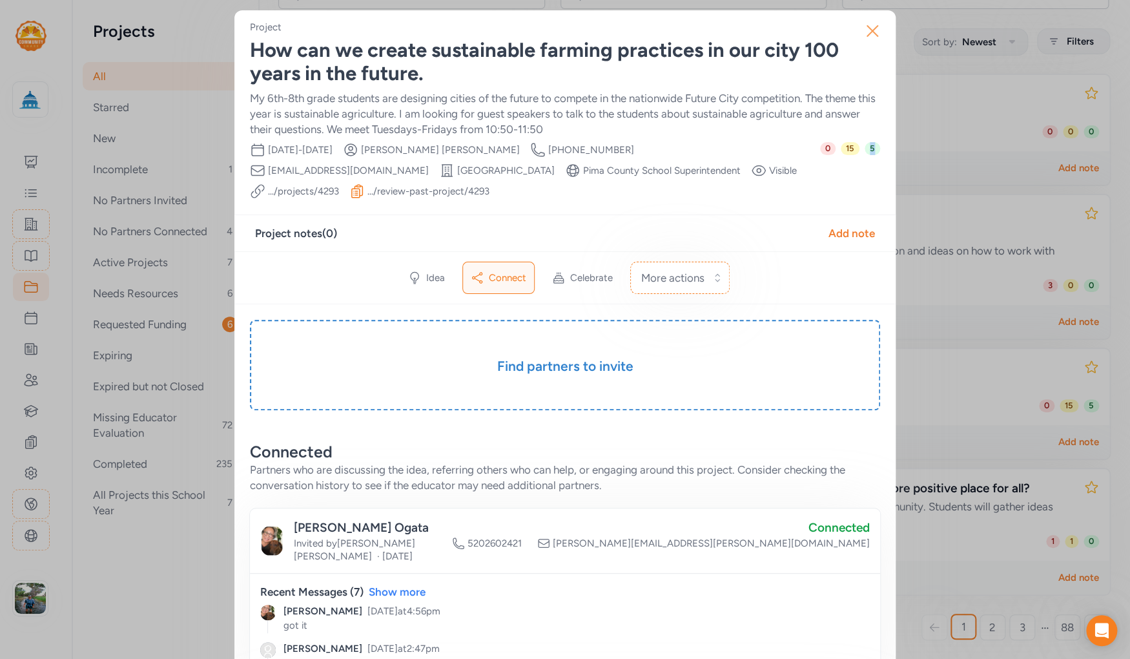
click at [866, 33] on icon "button" at bounding box center [872, 31] width 21 height 21
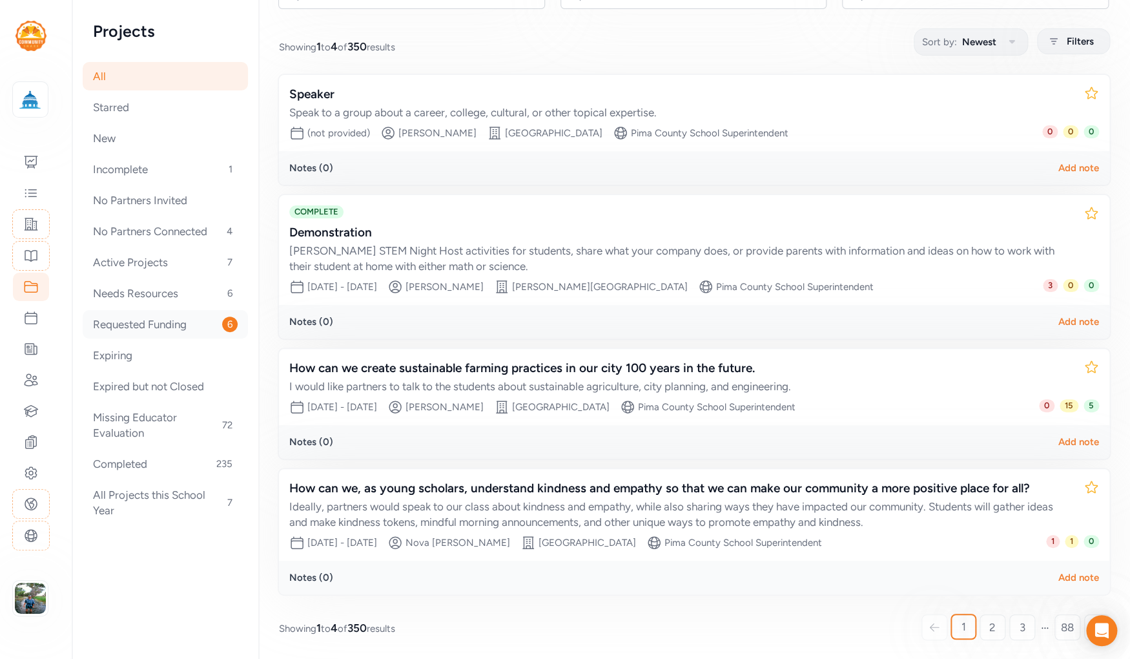
click at [146, 320] on div "Requested Funding 6" at bounding box center [165, 324] width 165 height 28
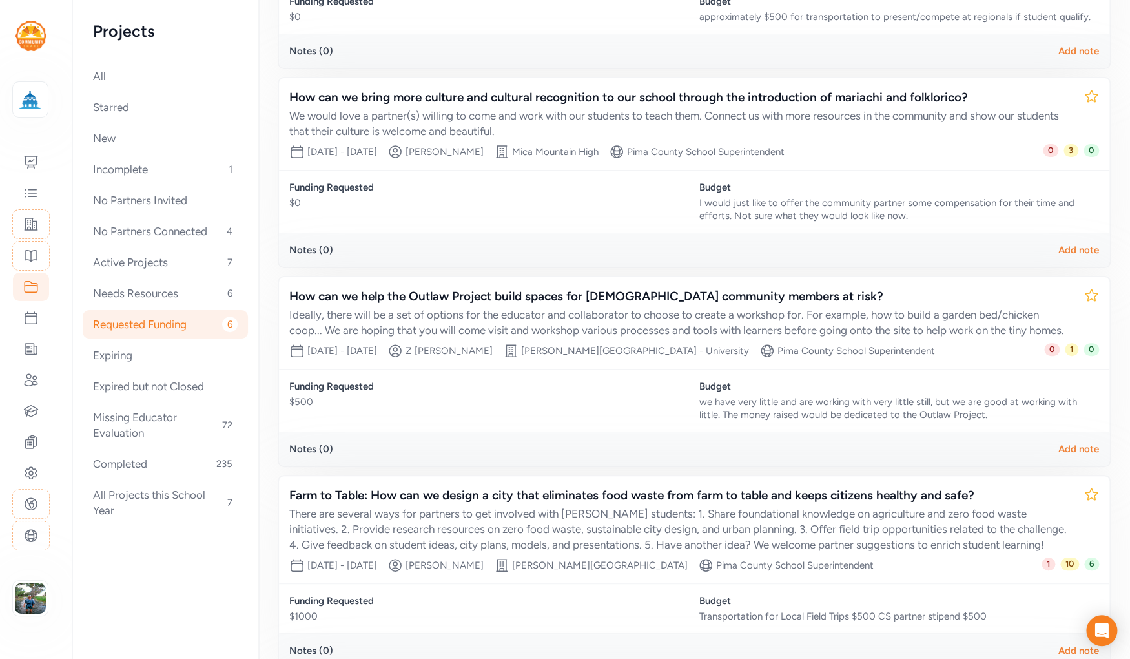
scroll to position [316, 0]
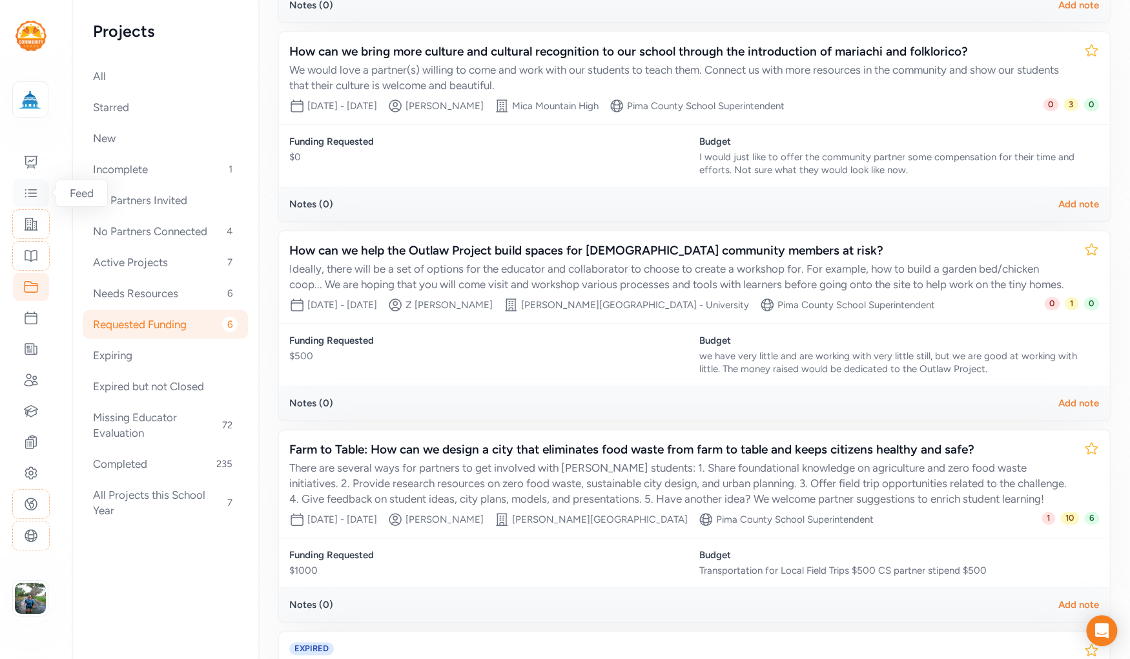
click at [35, 191] on icon at bounding box center [30, 192] width 15 height 15
